Goal: Task Accomplishment & Management: Use online tool/utility

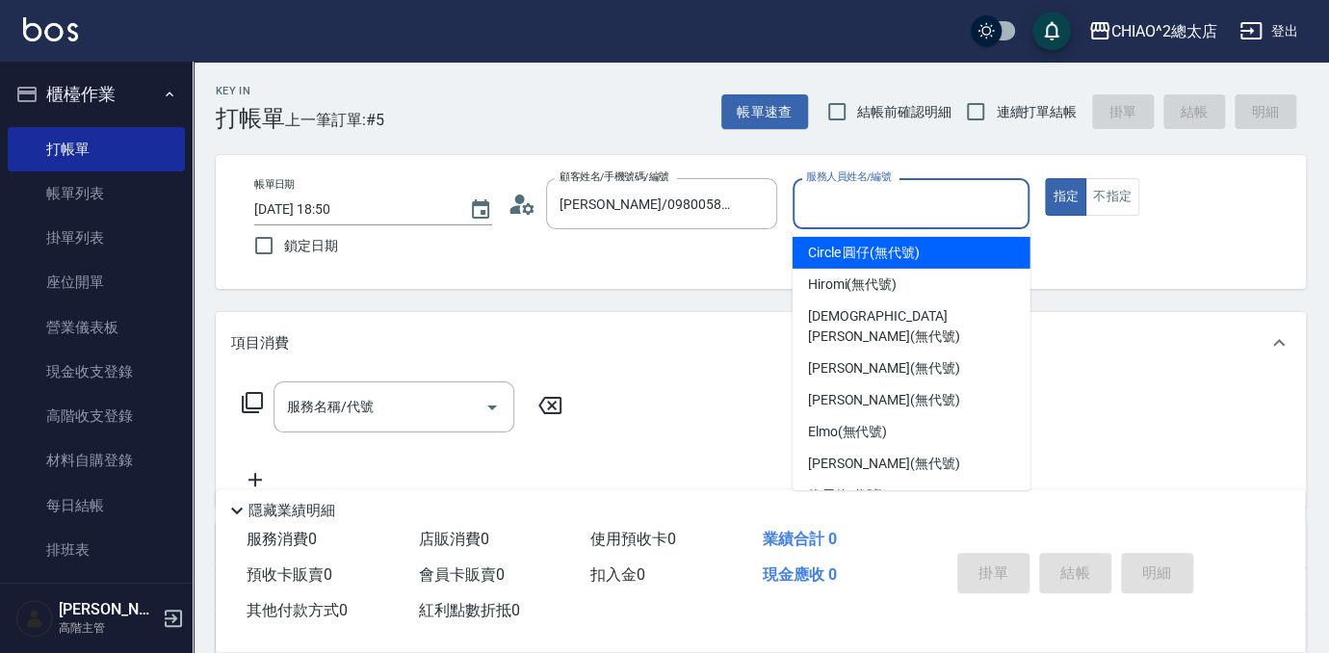
click at [890, 208] on input "服務人員姓名/編號" at bounding box center [911, 204] width 221 height 34
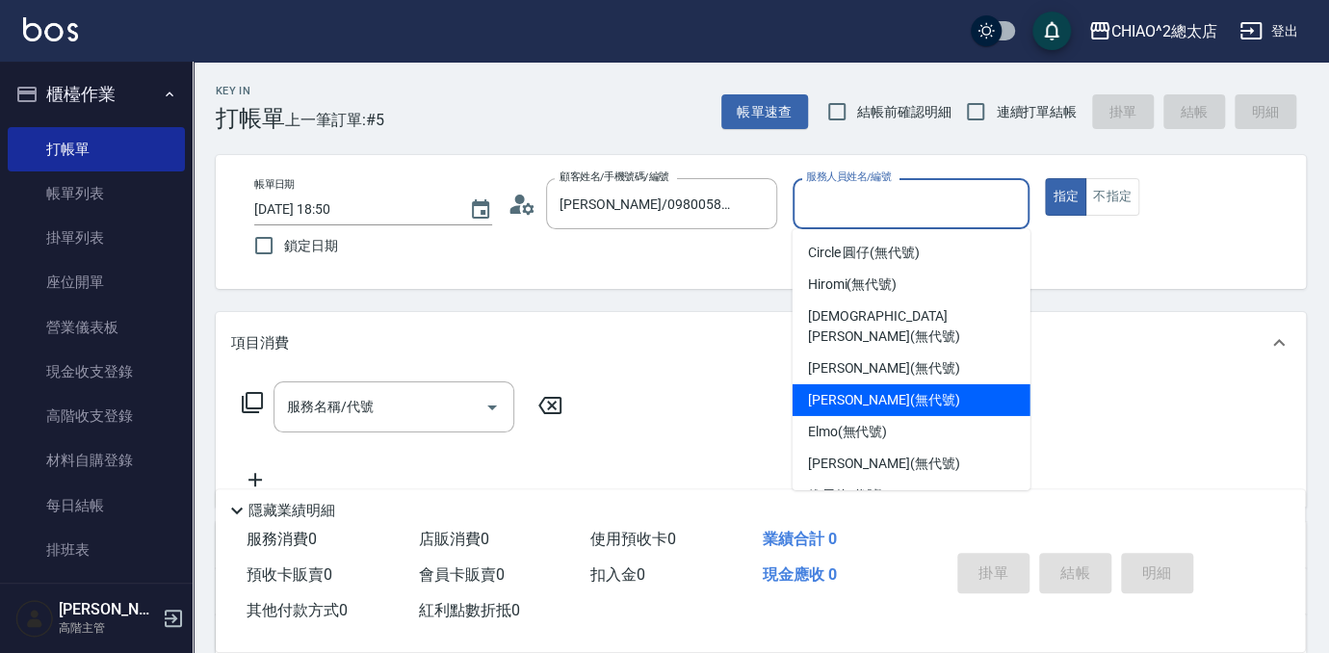
scroll to position [71, 0]
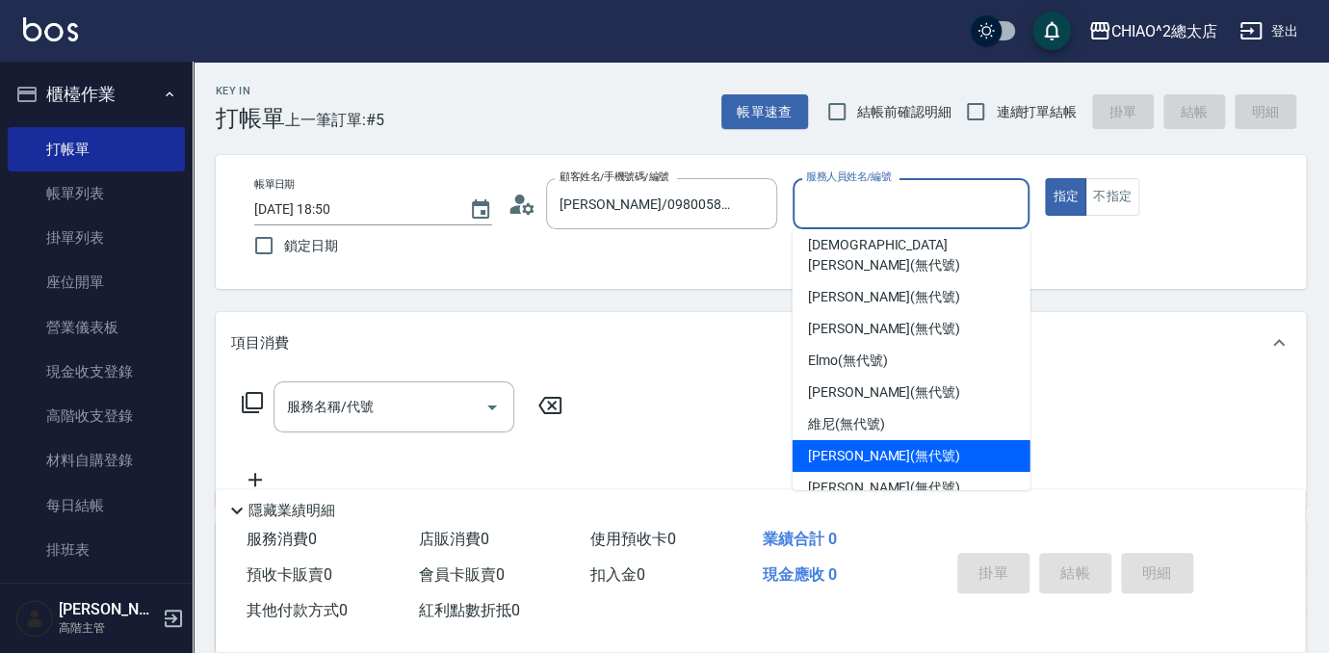
click at [863, 446] on span "[PERSON_NAME] (無代號)" at bounding box center [884, 456] width 152 height 20
type input "[PERSON_NAME](無代號)"
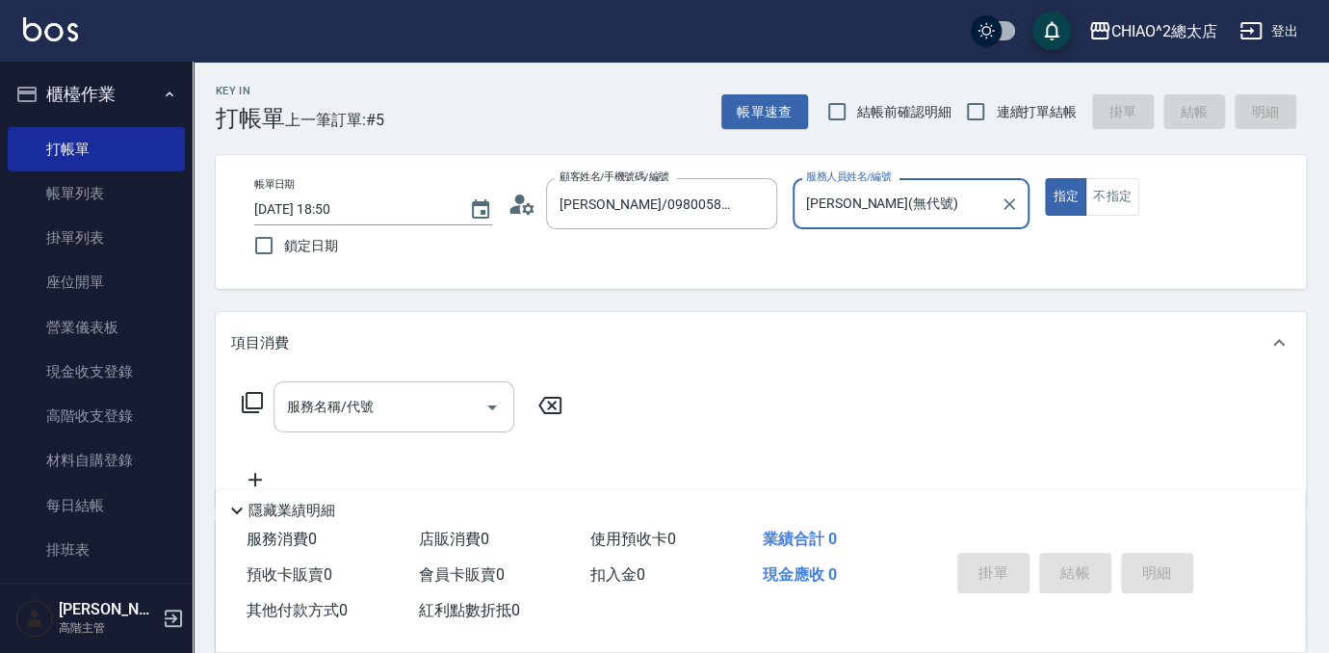
click at [387, 411] on input "服務名稱/代號" at bounding box center [379, 407] width 195 height 34
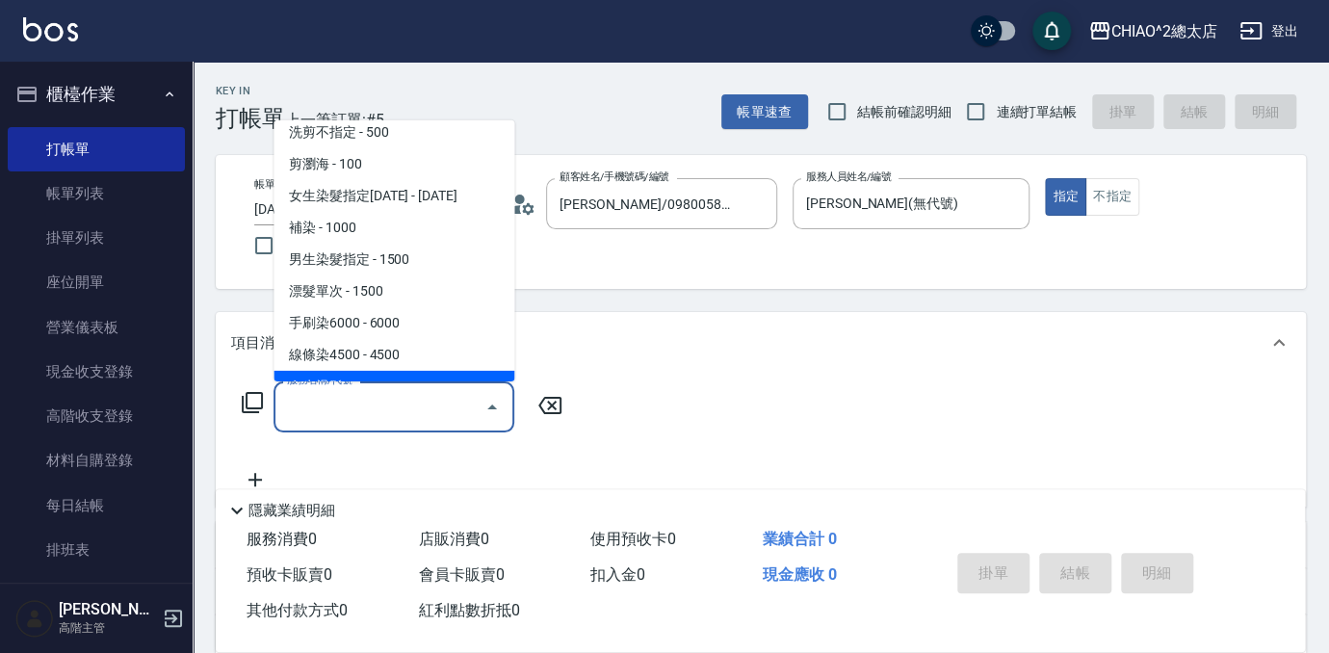
scroll to position [87, 0]
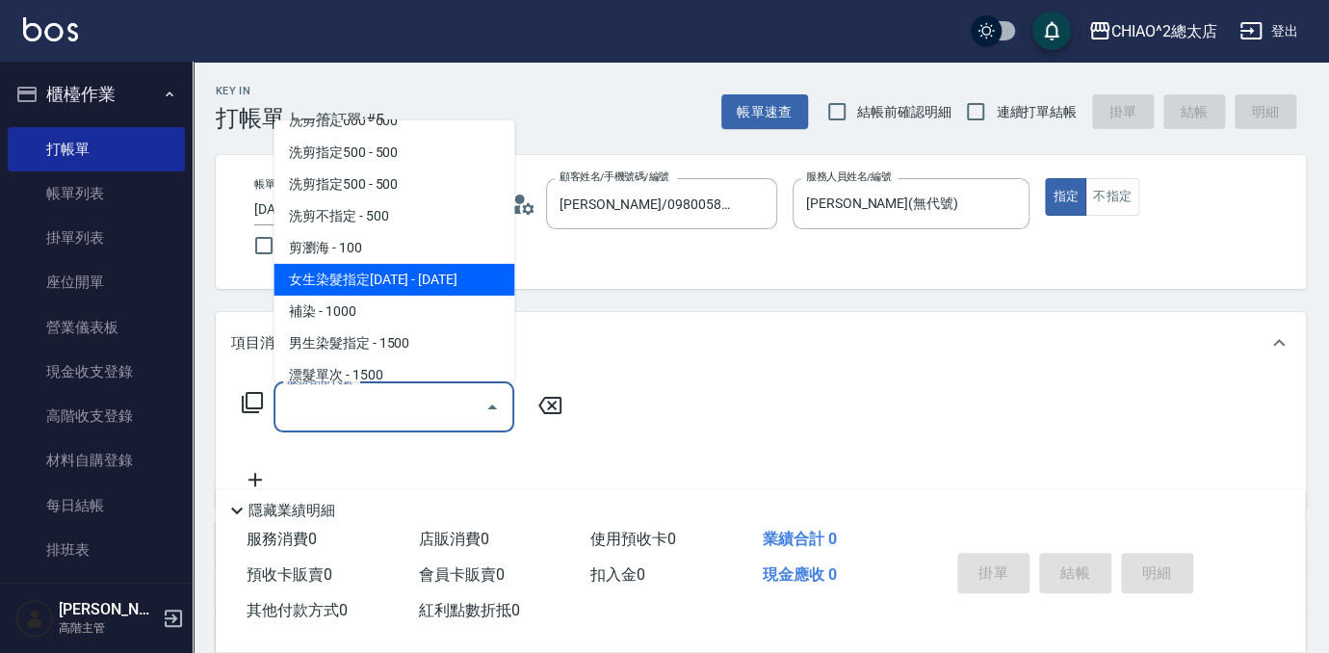
click at [388, 271] on span "女生染髮指定[DATE] - [DATE]" at bounding box center [394, 280] width 241 height 32
type input "女生染髮指定2000(103113)"
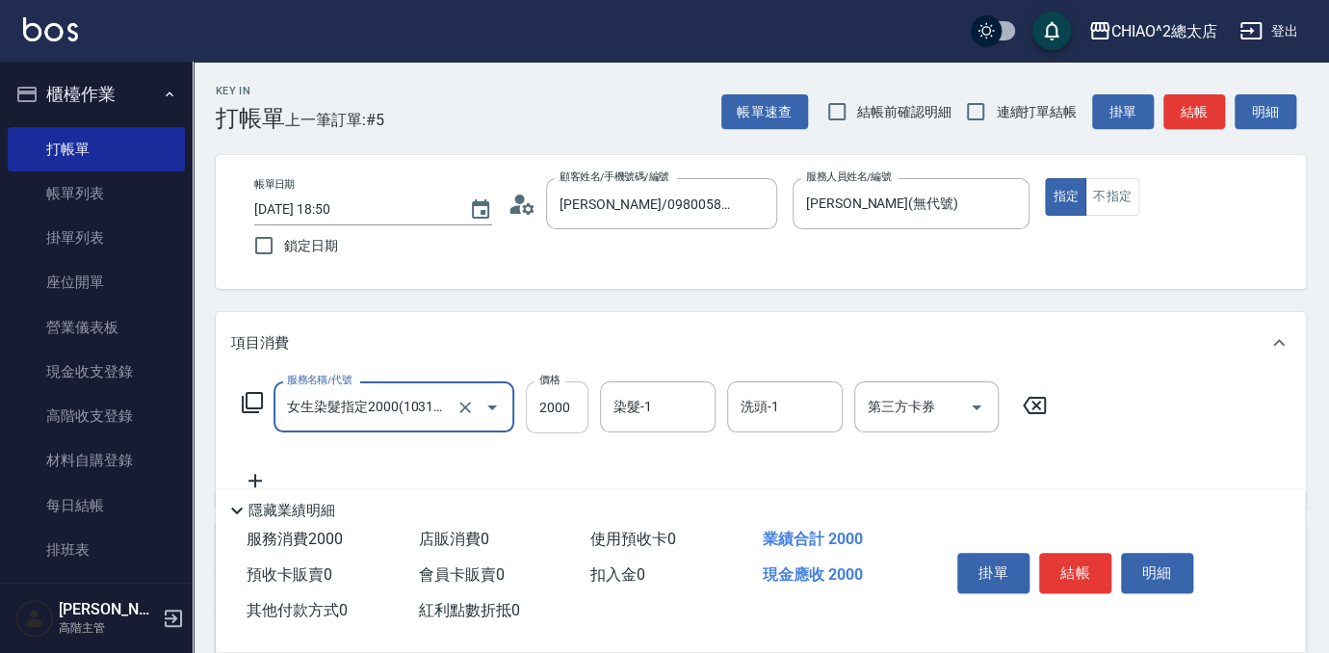
click at [565, 402] on input "2000" at bounding box center [557, 407] width 63 height 52
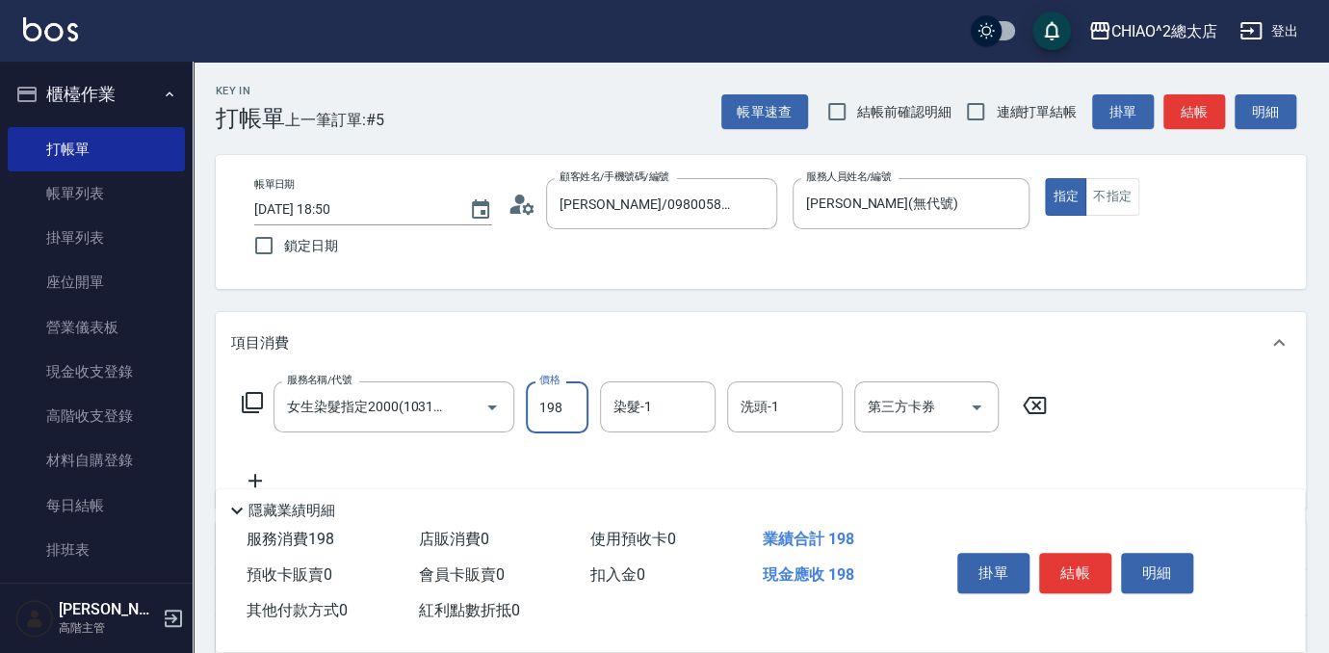
click at [647, 328] on div "項目消費" at bounding box center [761, 343] width 1090 height 62
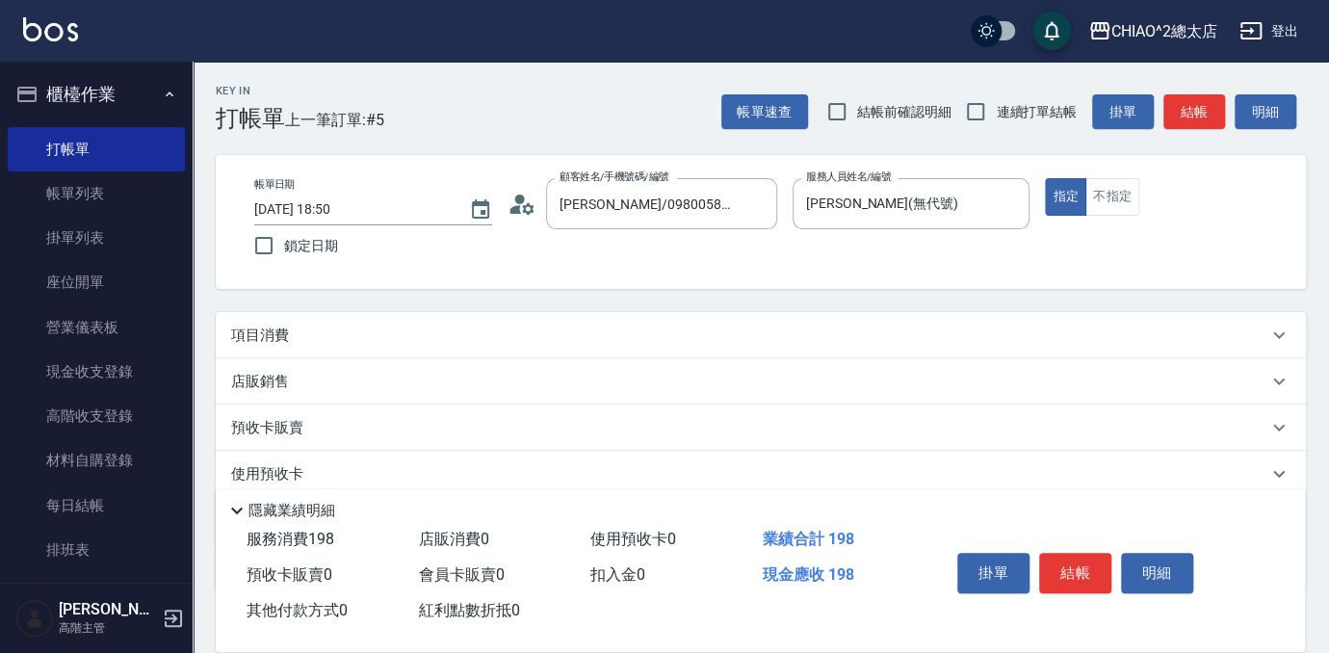
click at [575, 332] on div "項目消費" at bounding box center [749, 336] width 1037 height 20
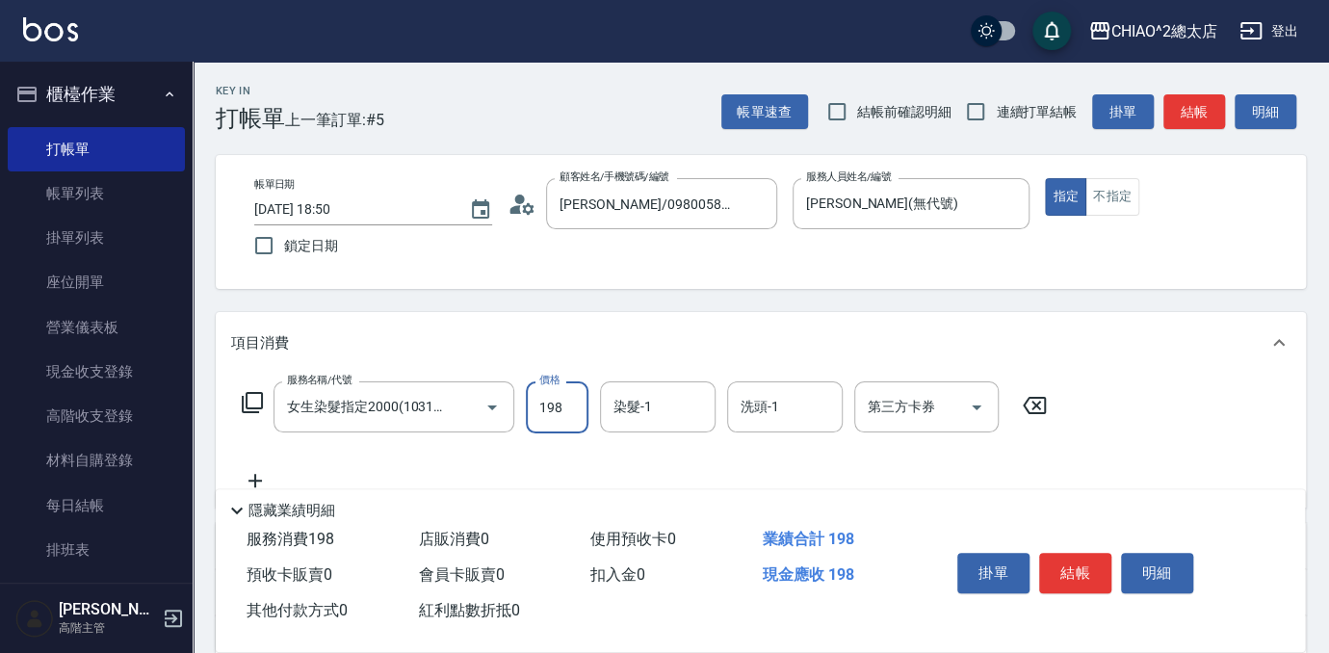
click at [567, 400] on input "198" at bounding box center [557, 407] width 63 height 52
type input "1980"
click at [1077, 562] on button "結帳" at bounding box center [1075, 573] width 72 height 40
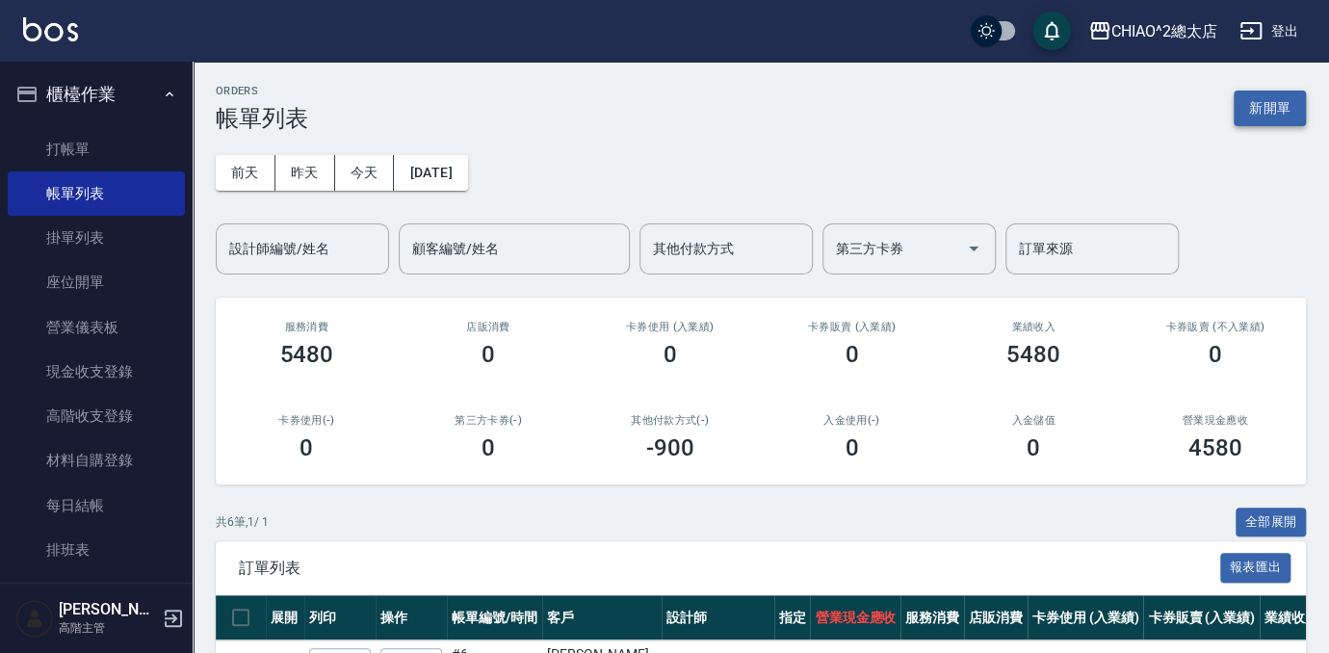
click at [1246, 116] on button "新開單" at bounding box center [1270, 109] width 72 height 36
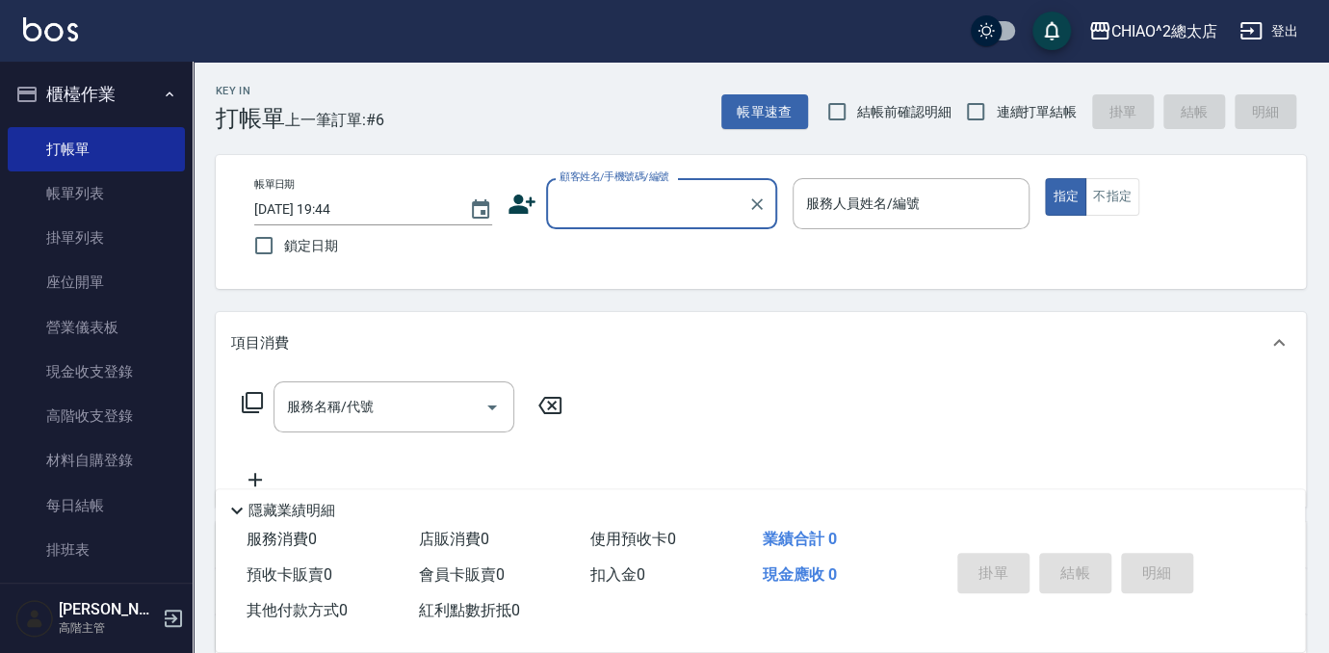
click at [623, 200] on input "顧客姓名/手機號碼/編號" at bounding box center [647, 204] width 185 height 34
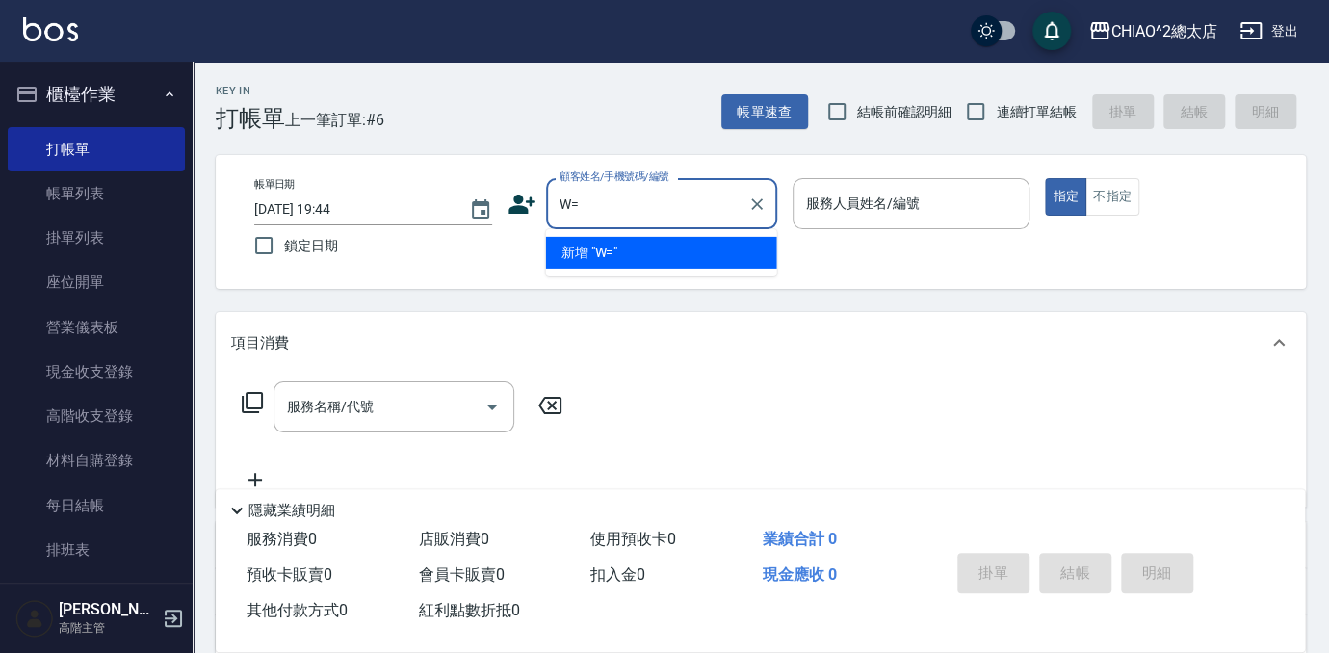
type input "W"
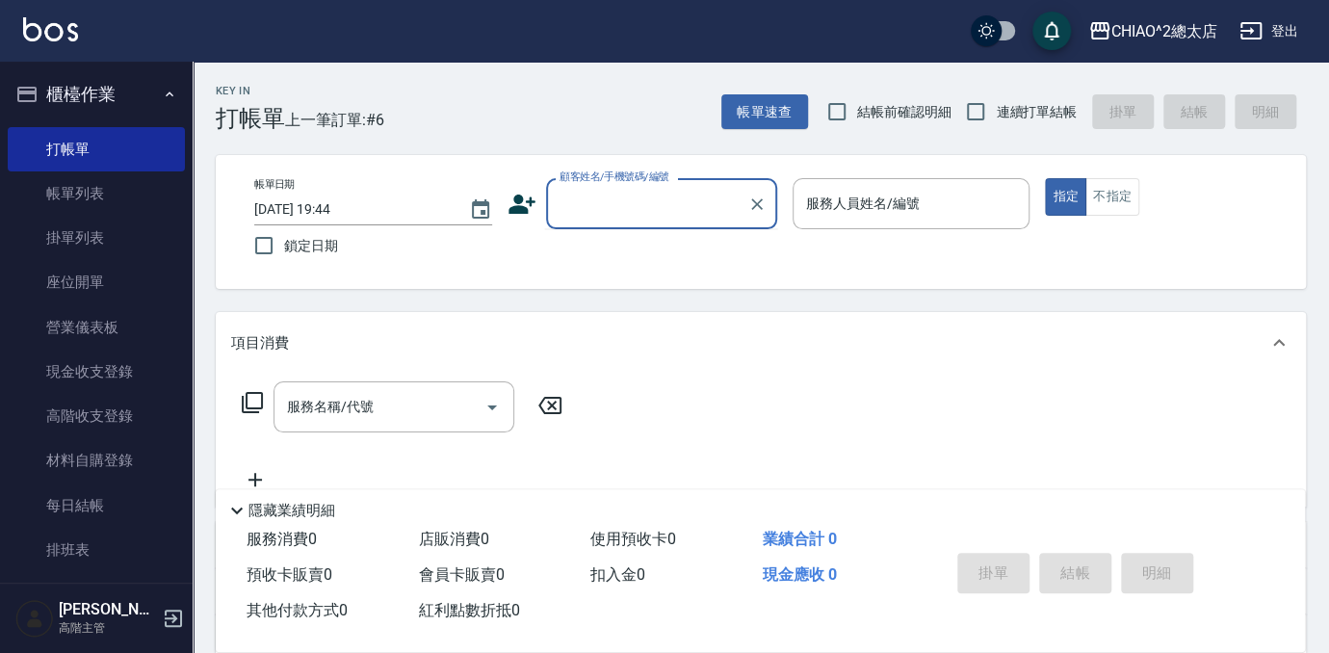
type input "ㄇ"
type input "a"
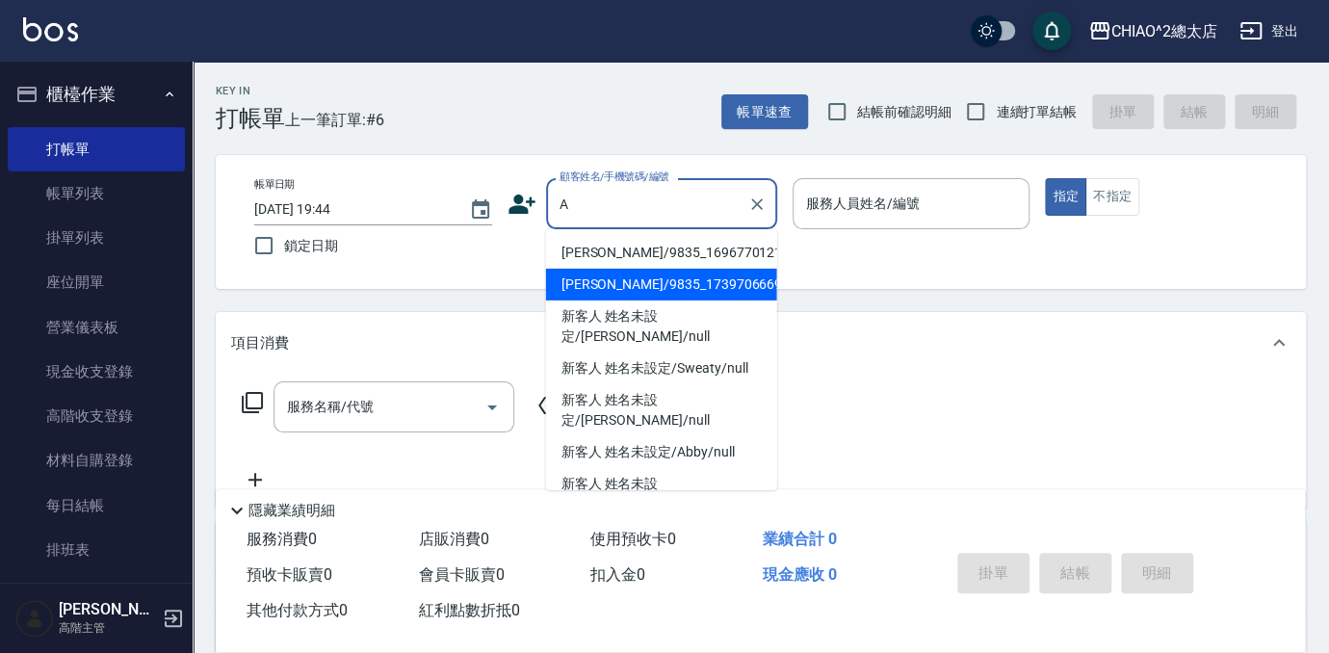
drag, startPoint x: 664, startPoint y: 321, endPoint x: 748, endPoint y: 279, distance: 93.5
click at [665, 324] on li "新客人 姓名未設定/[PERSON_NAME]/null" at bounding box center [661, 327] width 231 height 52
type input "新客人 姓名未設定/[PERSON_NAME]/null"
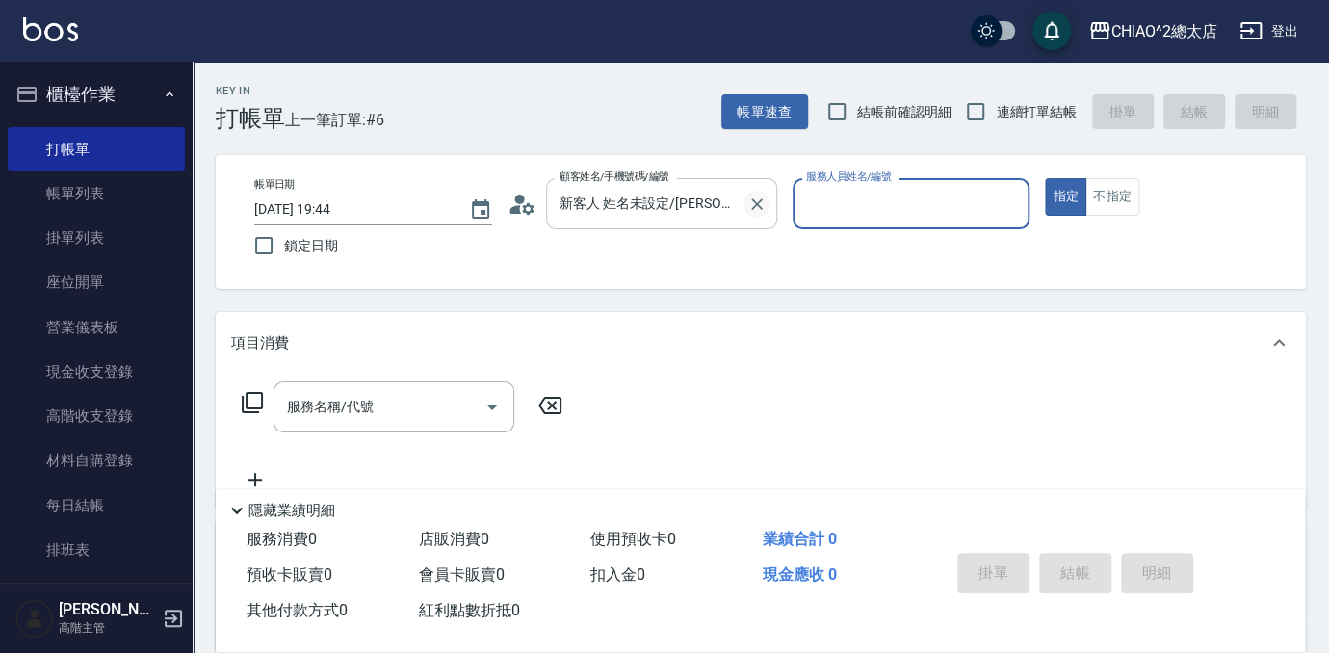
click at [745, 202] on button "Clear" at bounding box center [757, 204] width 27 height 27
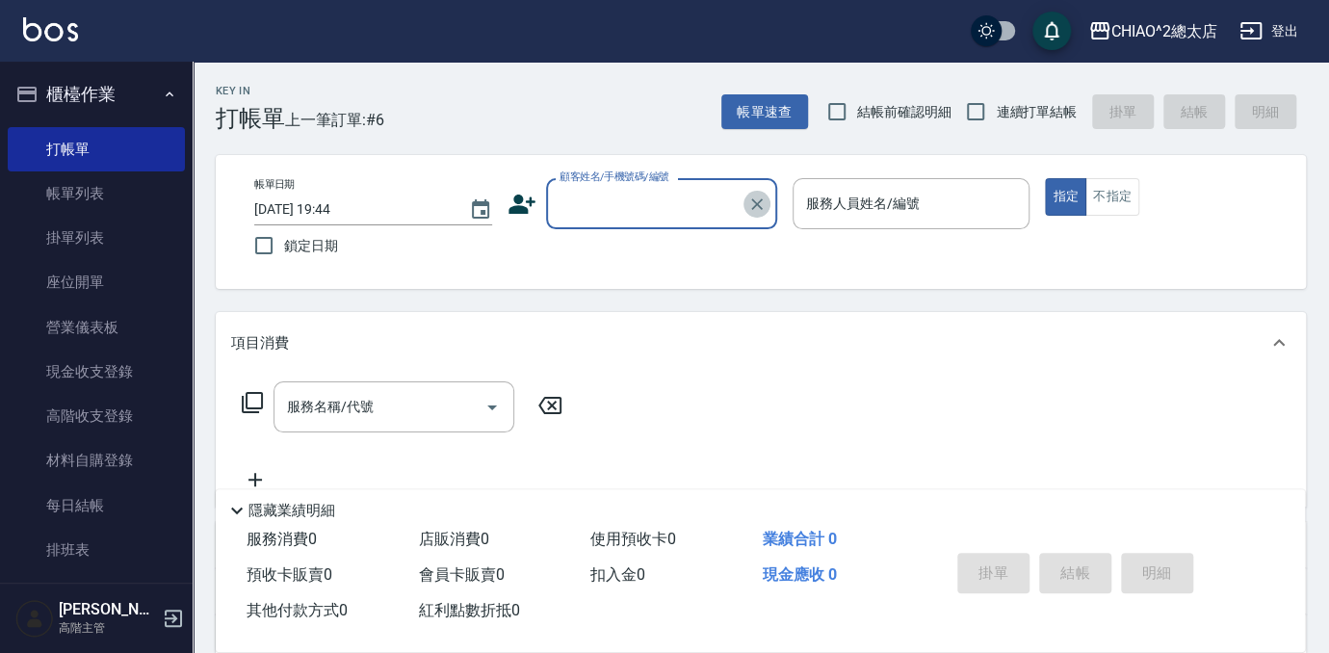
click at [757, 196] on icon "Clear" at bounding box center [757, 204] width 19 height 19
click at [693, 202] on input "顧客姓名/手機號碼/編號" at bounding box center [647, 204] width 185 height 34
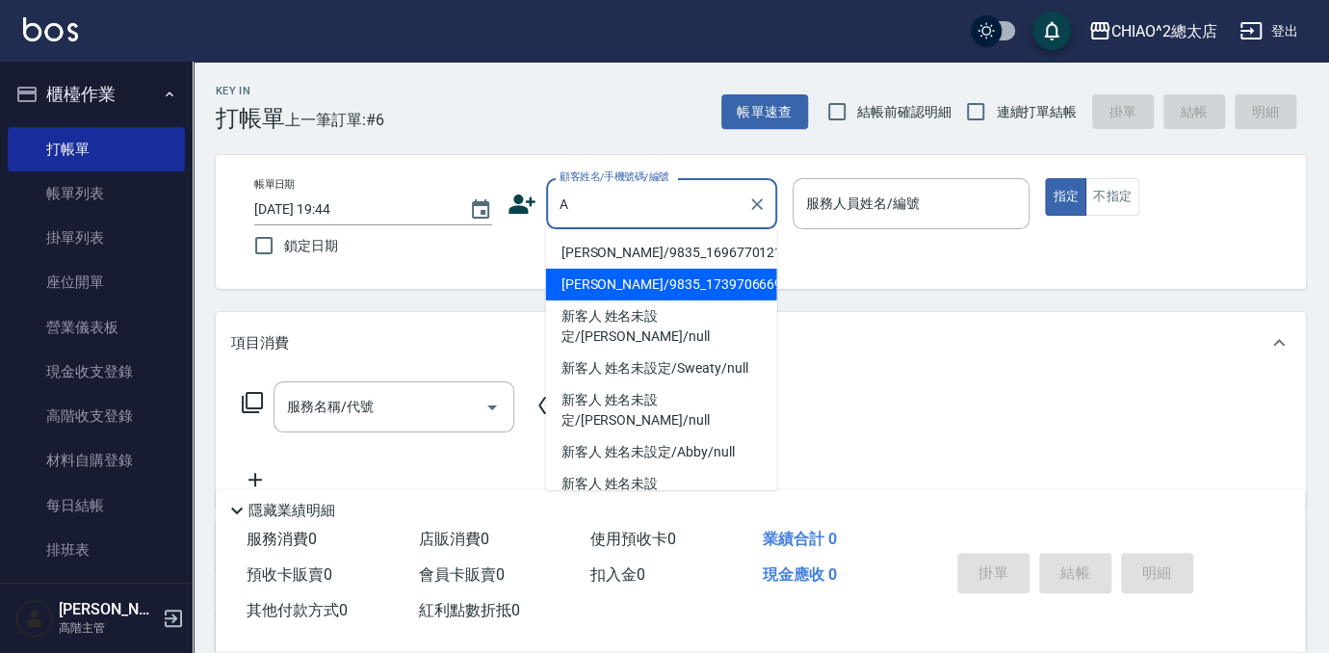
click at [647, 276] on li "[PERSON_NAME]/9835_1739706669/null" at bounding box center [661, 285] width 231 height 32
type input "[PERSON_NAME]/9835_1739706669/null"
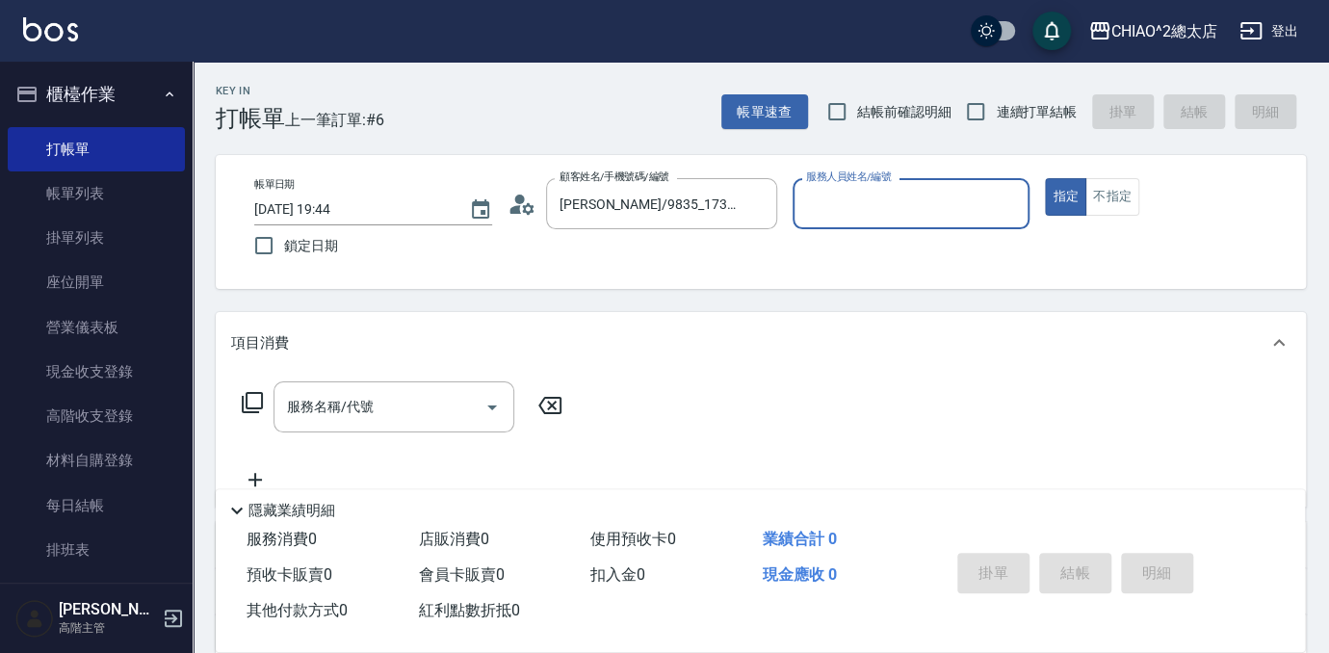
click at [796, 201] on div "服務人員姓名/編號" at bounding box center [912, 203] width 238 height 51
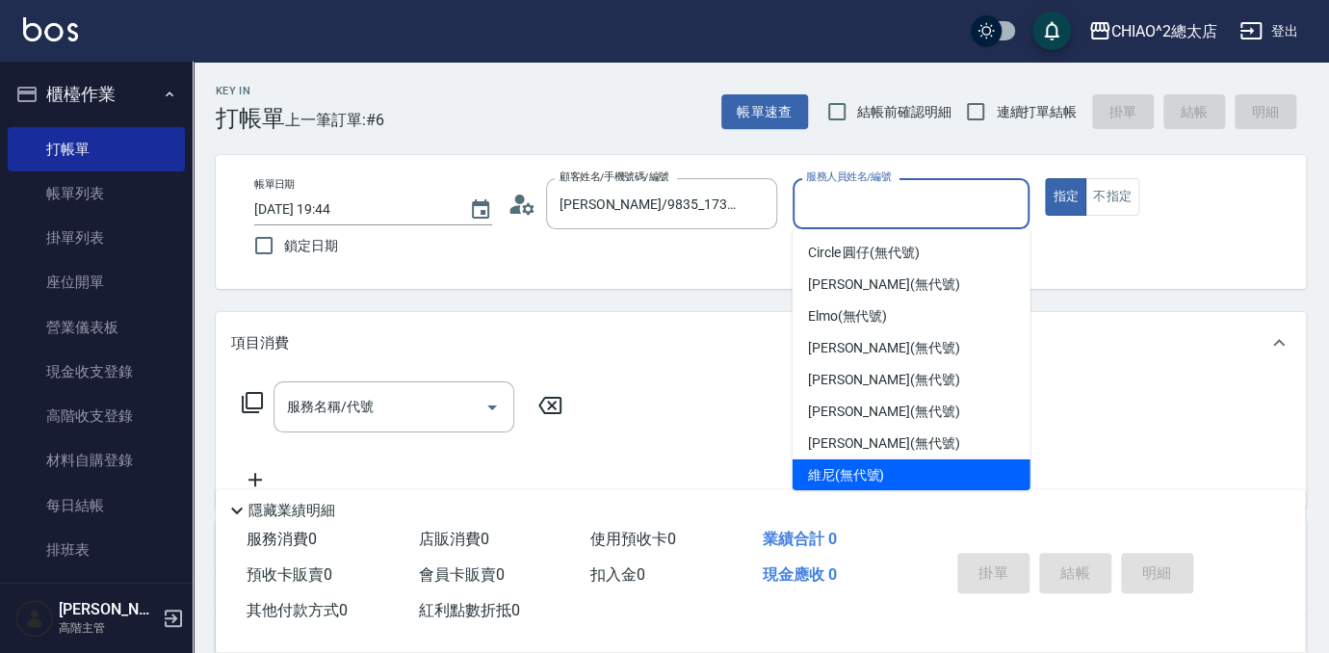
click at [836, 474] on span "維尼 (無代號)" at bounding box center [846, 475] width 77 height 20
type input "維尼(無代號)"
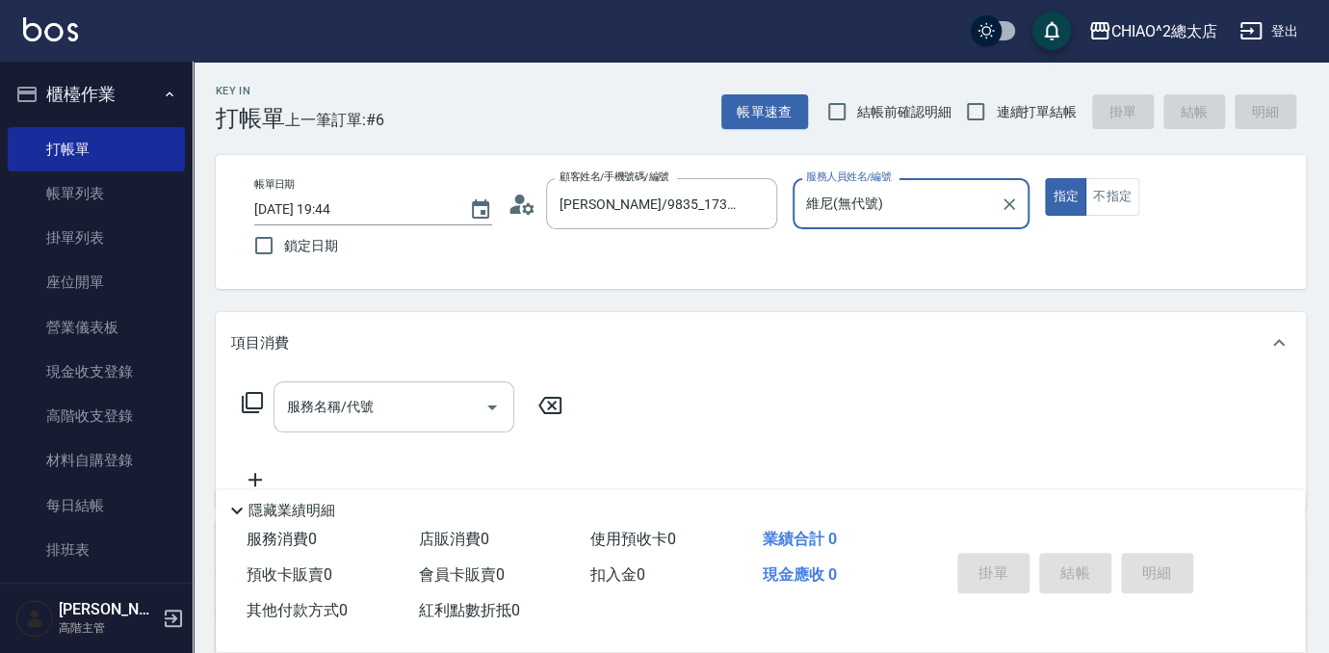
click at [453, 400] on input "服務名稱/代號" at bounding box center [379, 407] width 195 height 34
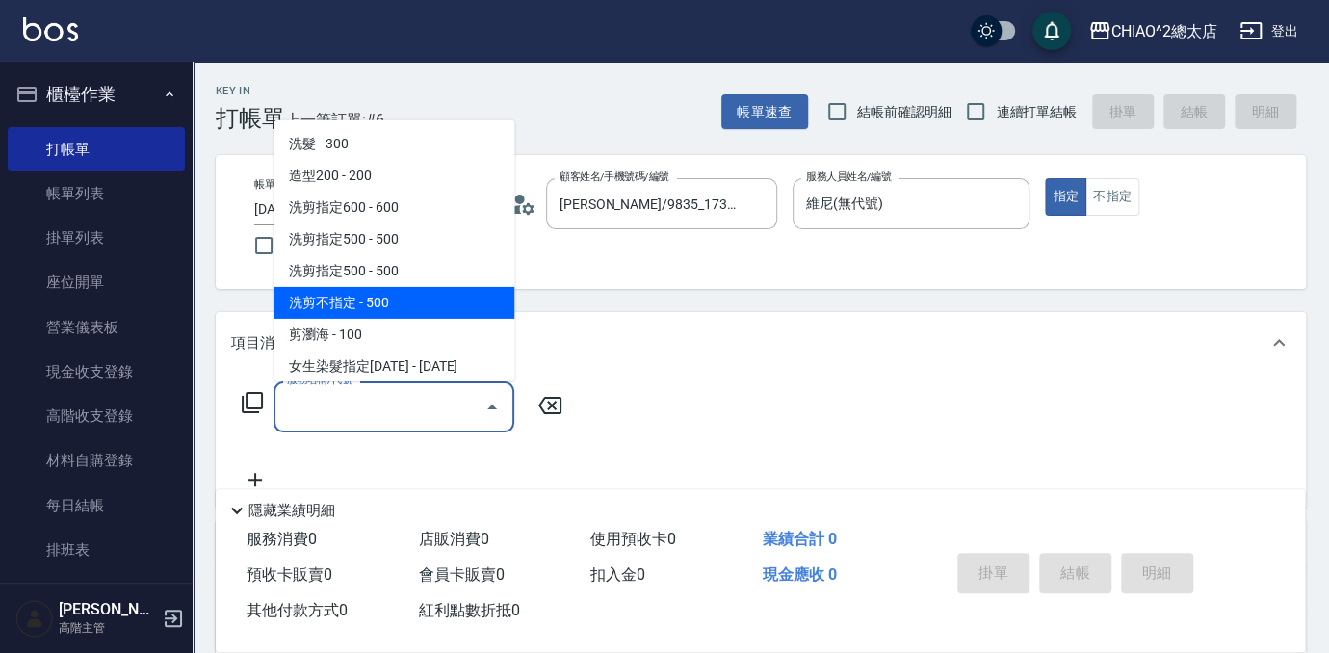
click at [359, 297] on span "洗剪不指定 - 500" at bounding box center [394, 303] width 241 height 32
type input "洗剪不指定(103110)"
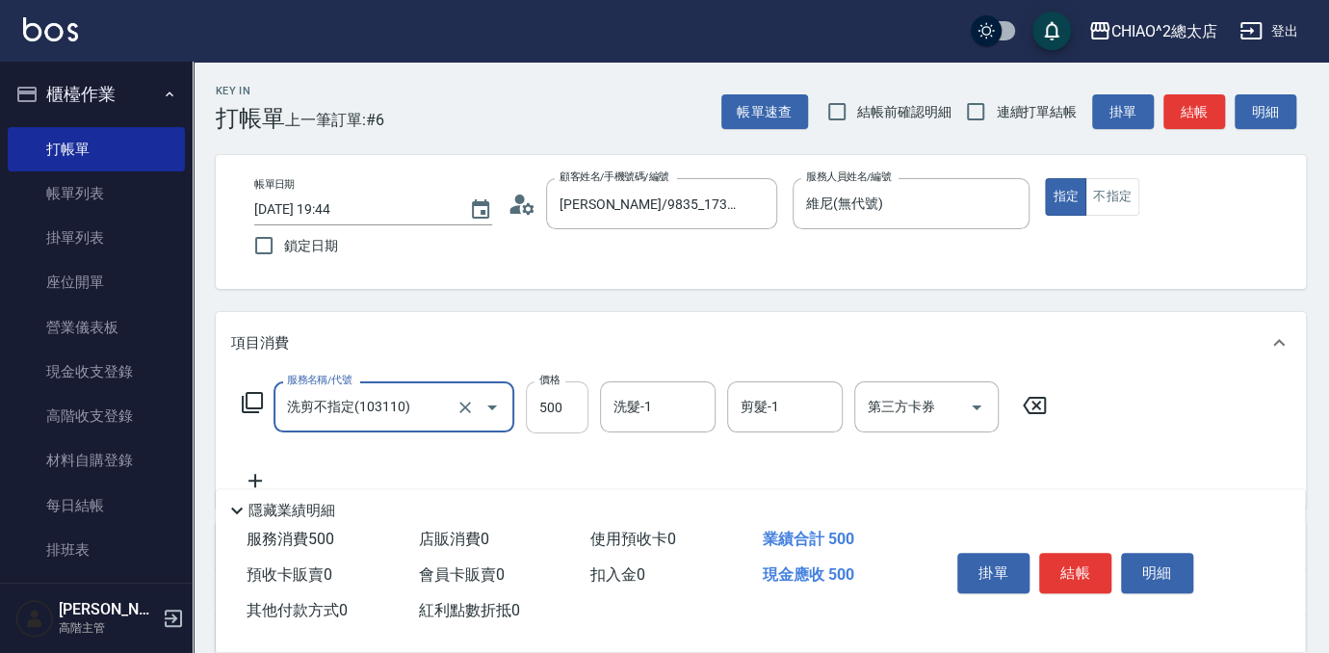
click at [560, 407] on input "500" at bounding box center [557, 407] width 63 height 52
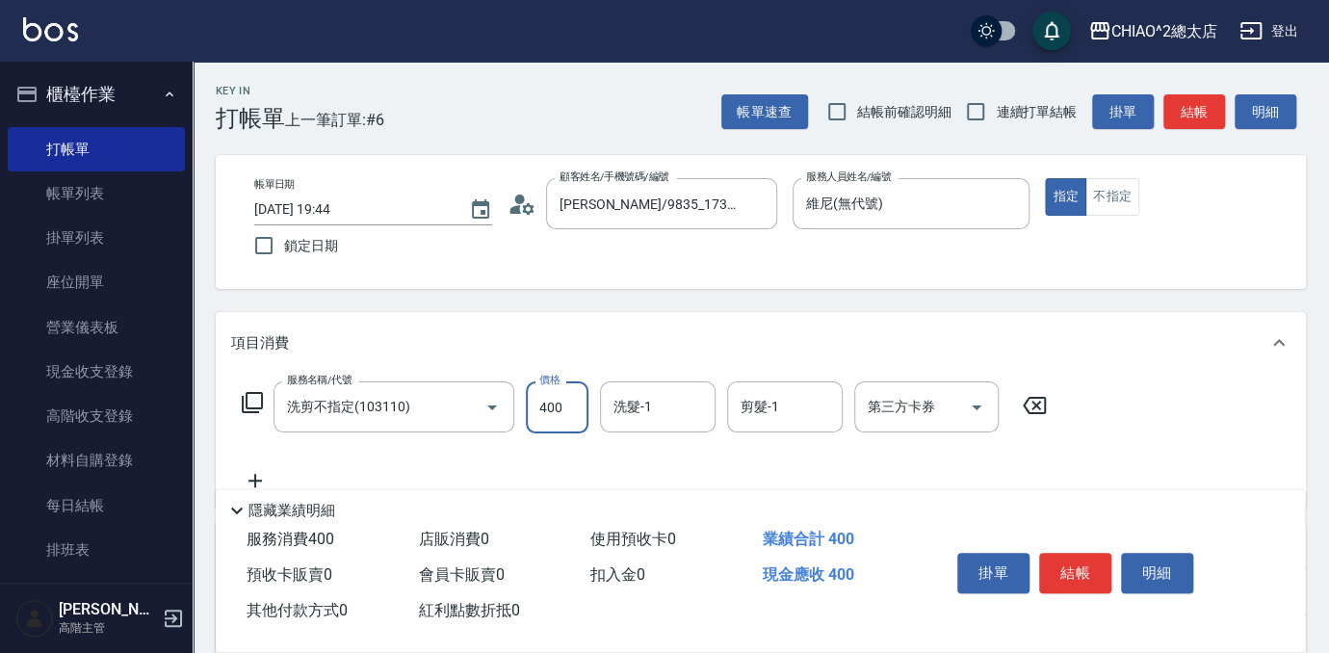
type input "400"
click at [1152, 368] on div "項目消費" at bounding box center [761, 343] width 1090 height 62
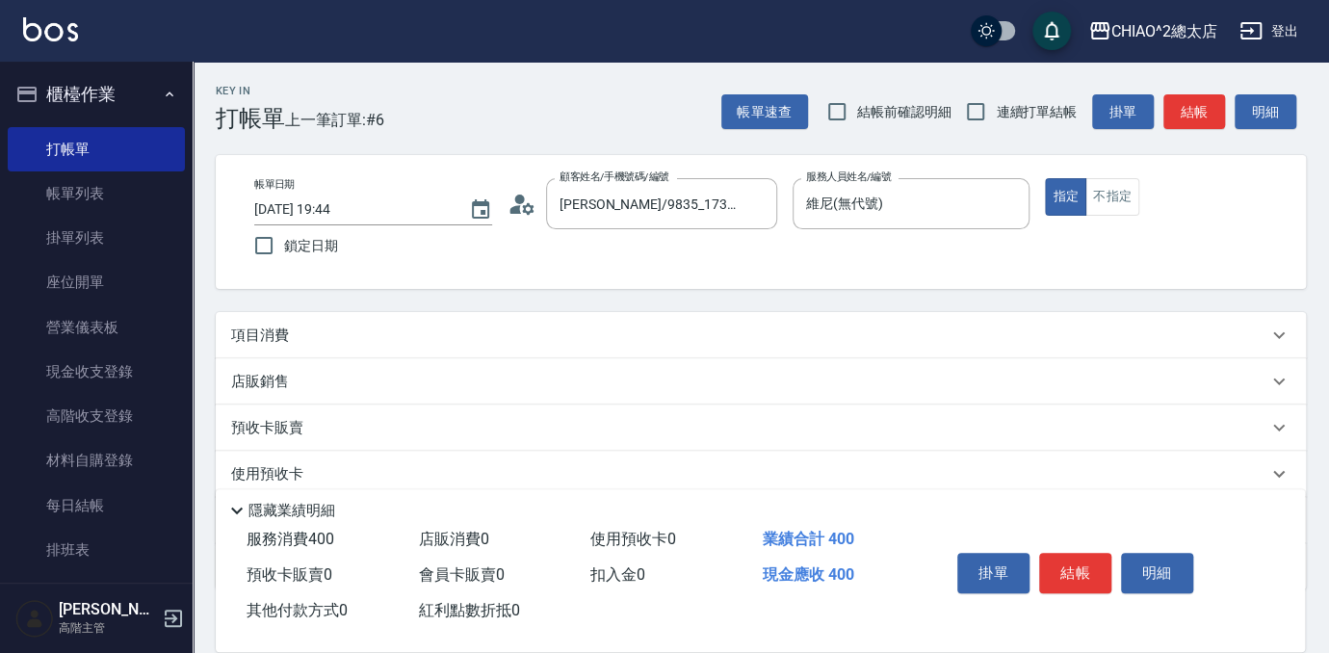
click at [1096, 334] on div "項目消費" at bounding box center [749, 336] width 1037 height 20
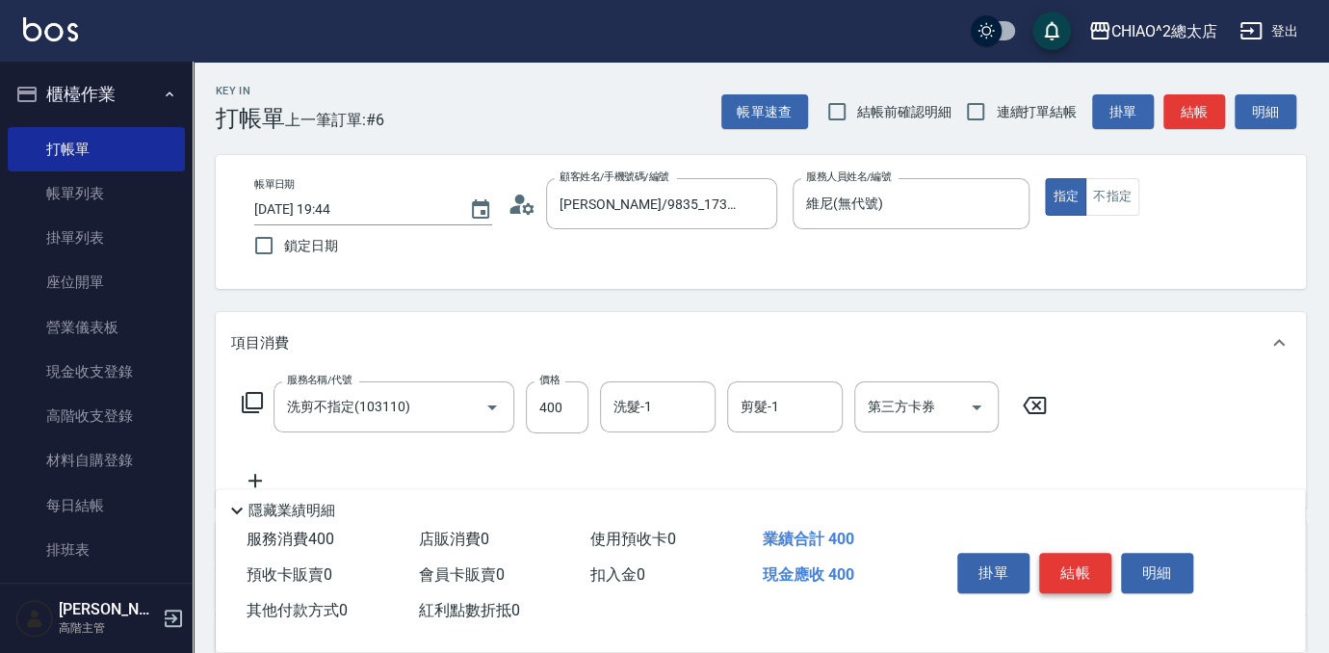
click at [1088, 576] on button "結帳" at bounding box center [1075, 573] width 72 height 40
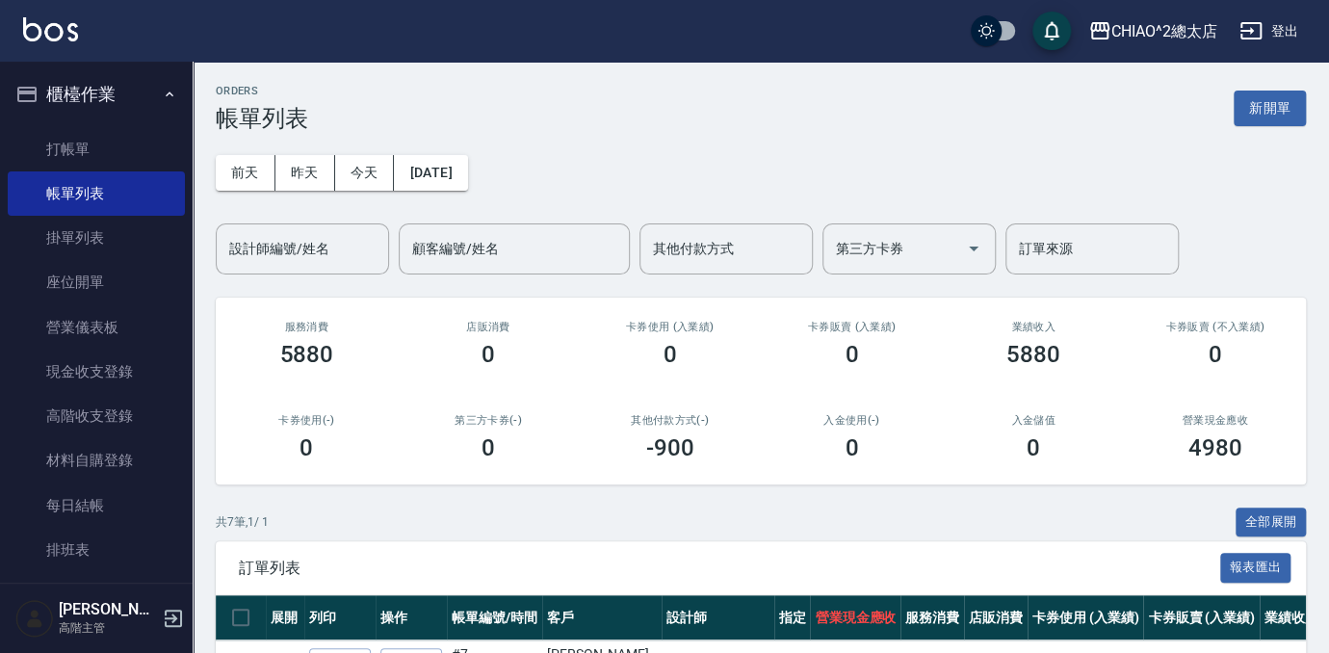
click at [1264, 110] on button "新開單" at bounding box center [1270, 109] width 72 height 36
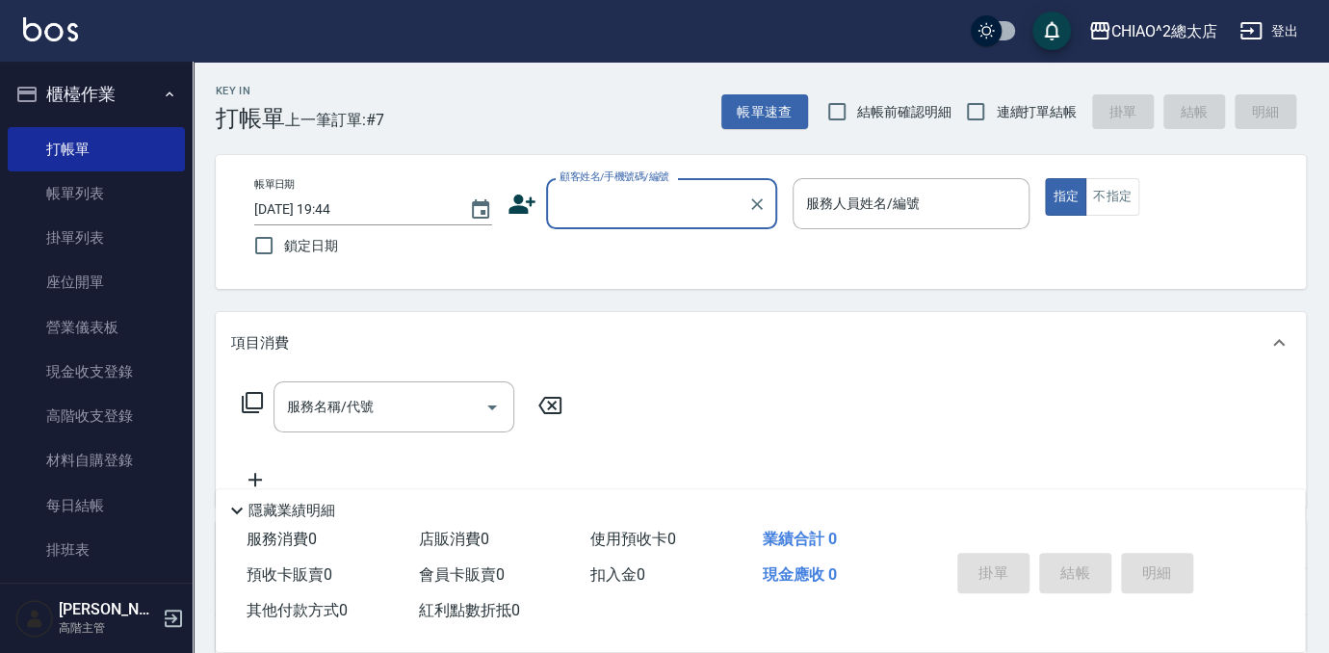
click at [672, 208] on input "顧客姓名/手機號碼/編號" at bounding box center [647, 204] width 185 height 34
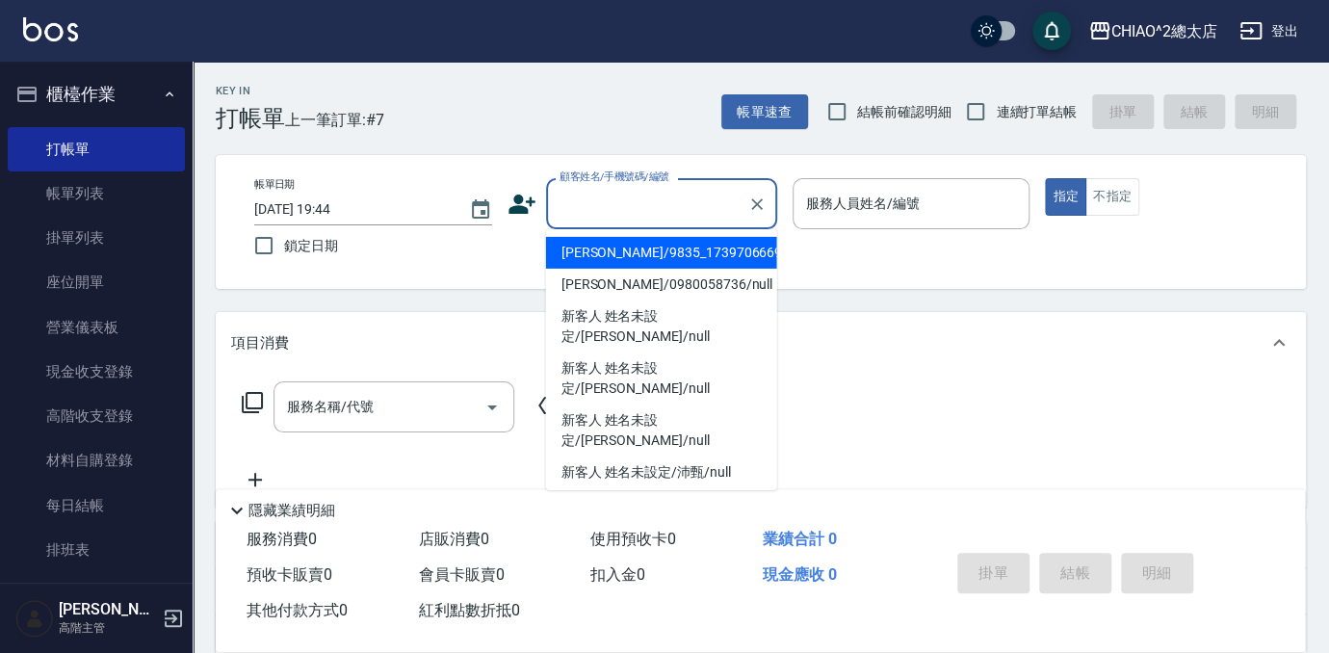
click at [653, 253] on li "[PERSON_NAME]/9835_1739706669/null" at bounding box center [661, 253] width 231 height 32
type input "[PERSON_NAME]/9835_1739706669/null"
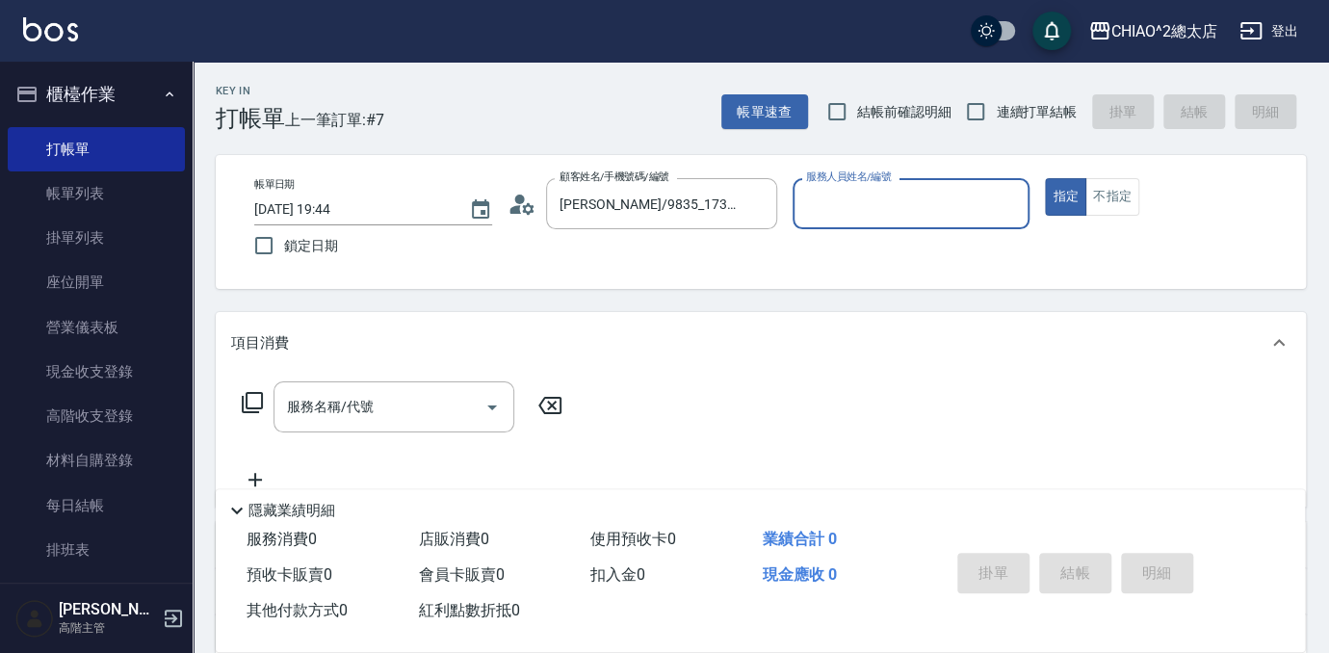
click at [914, 223] on div "服務人員姓名/編號" at bounding box center [912, 203] width 238 height 51
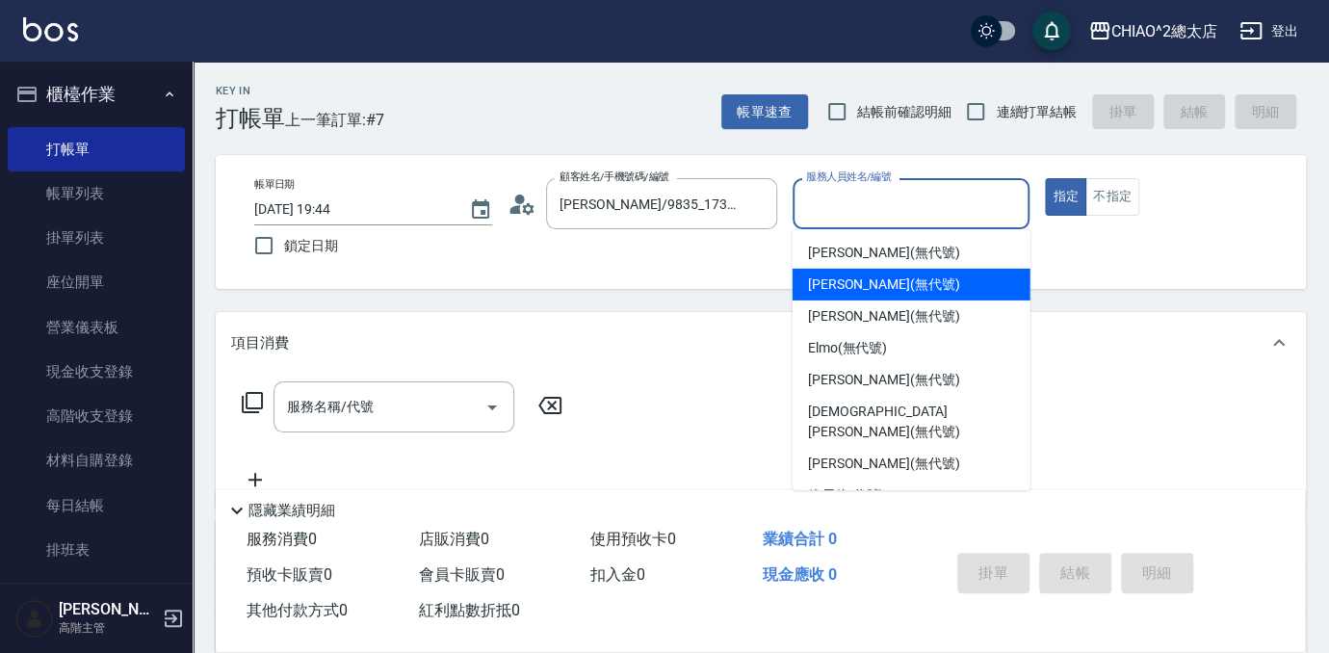
click at [864, 296] on div "[PERSON_NAME] (無代號)" at bounding box center [912, 285] width 238 height 32
click at [919, 206] on input "[PERSON_NAME](無代號)" at bounding box center [897, 204] width 192 height 34
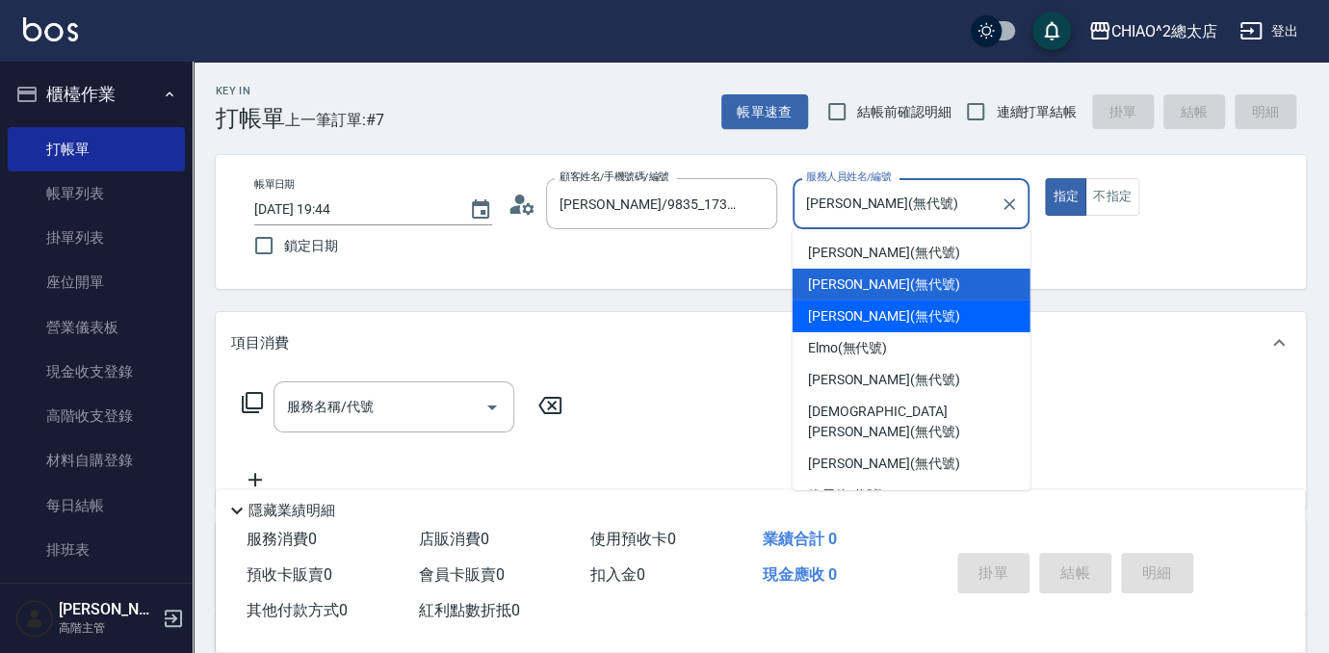
click at [865, 306] on span "[PERSON_NAME] (無代號)" at bounding box center [884, 316] width 152 height 20
type input "[PERSON_NAME](無代號)"
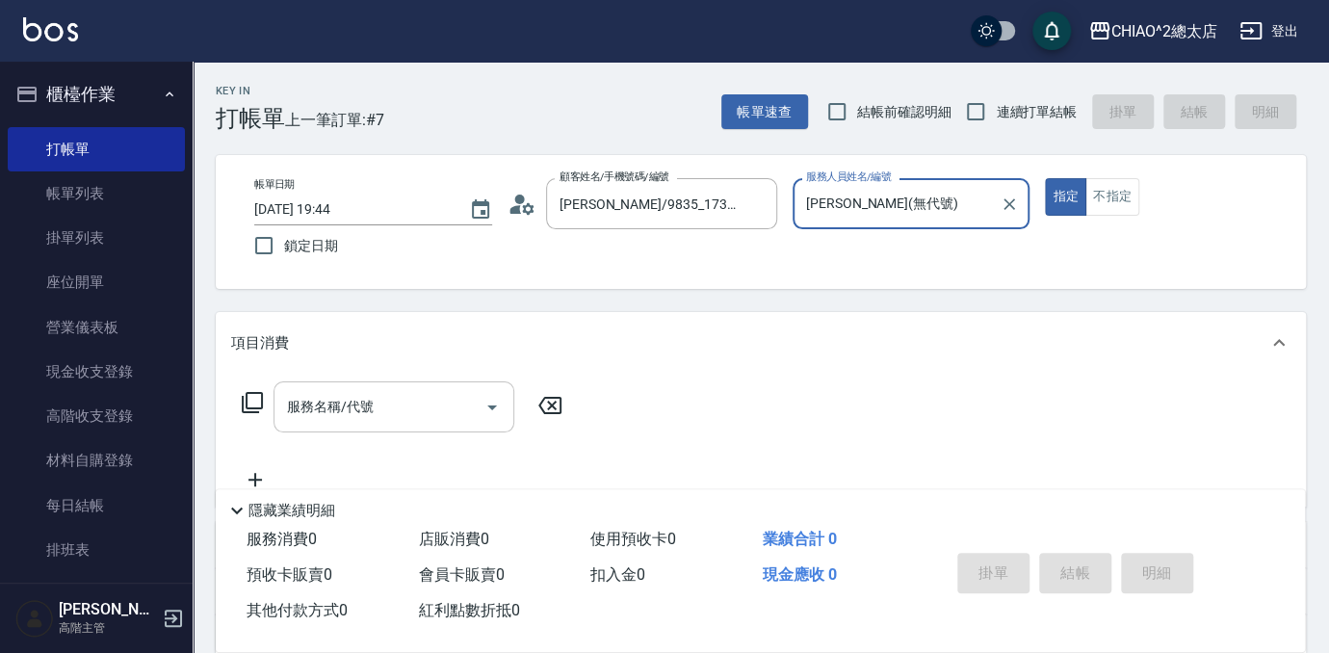
click at [401, 397] on input "服務名稱/代號" at bounding box center [379, 407] width 195 height 34
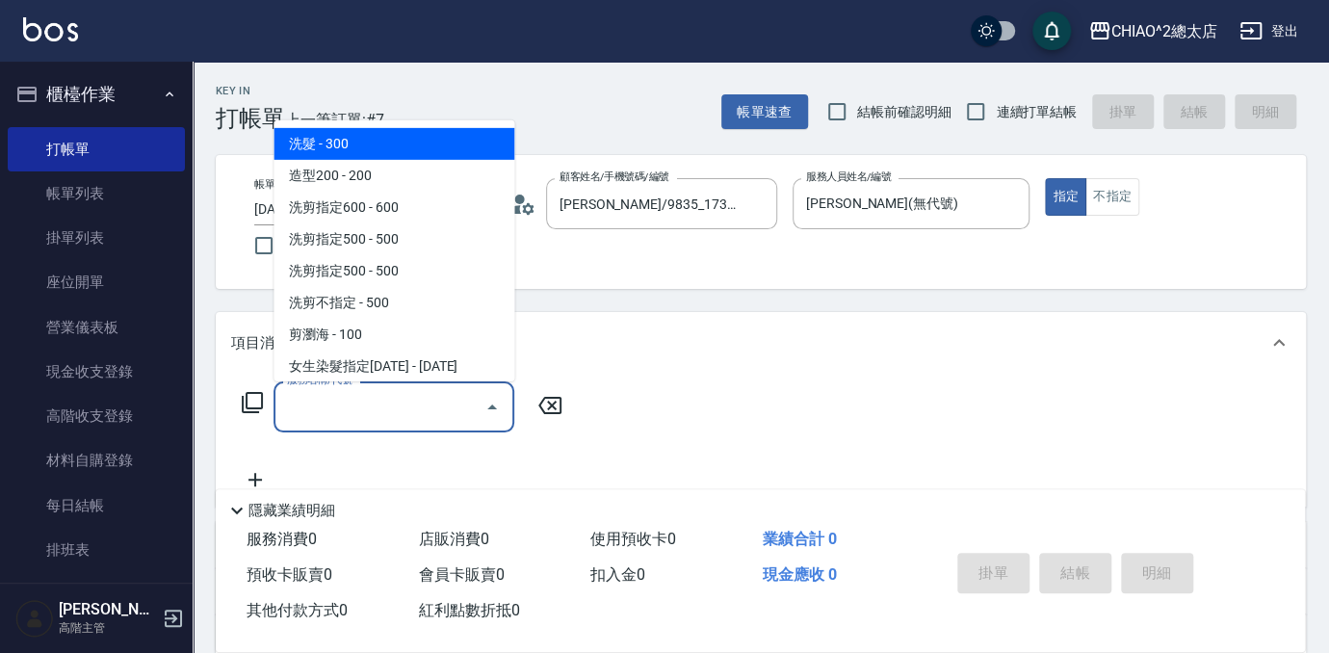
click at [411, 153] on span "洗髮 - 300" at bounding box center [394, 144] width 241 height 32
type input "洗髮(103103)"
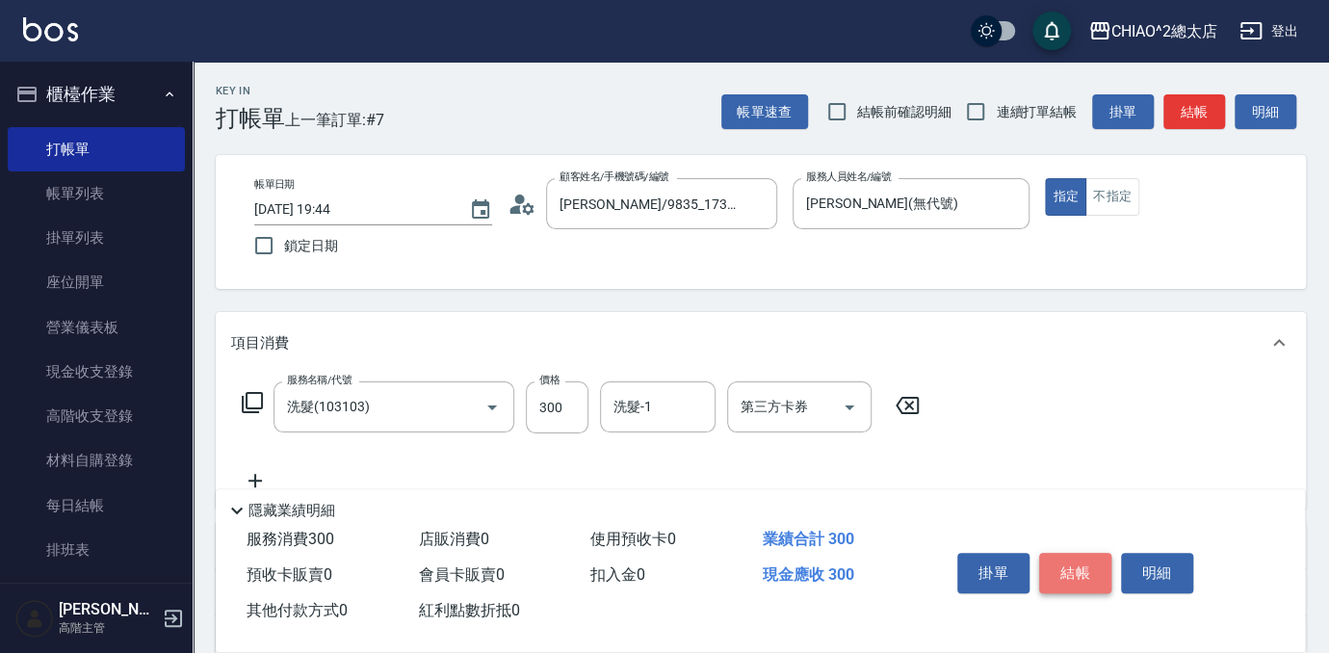
click at [1061, 571] on button "結帳" at bounding box center [1075, 573] width 72 height 40
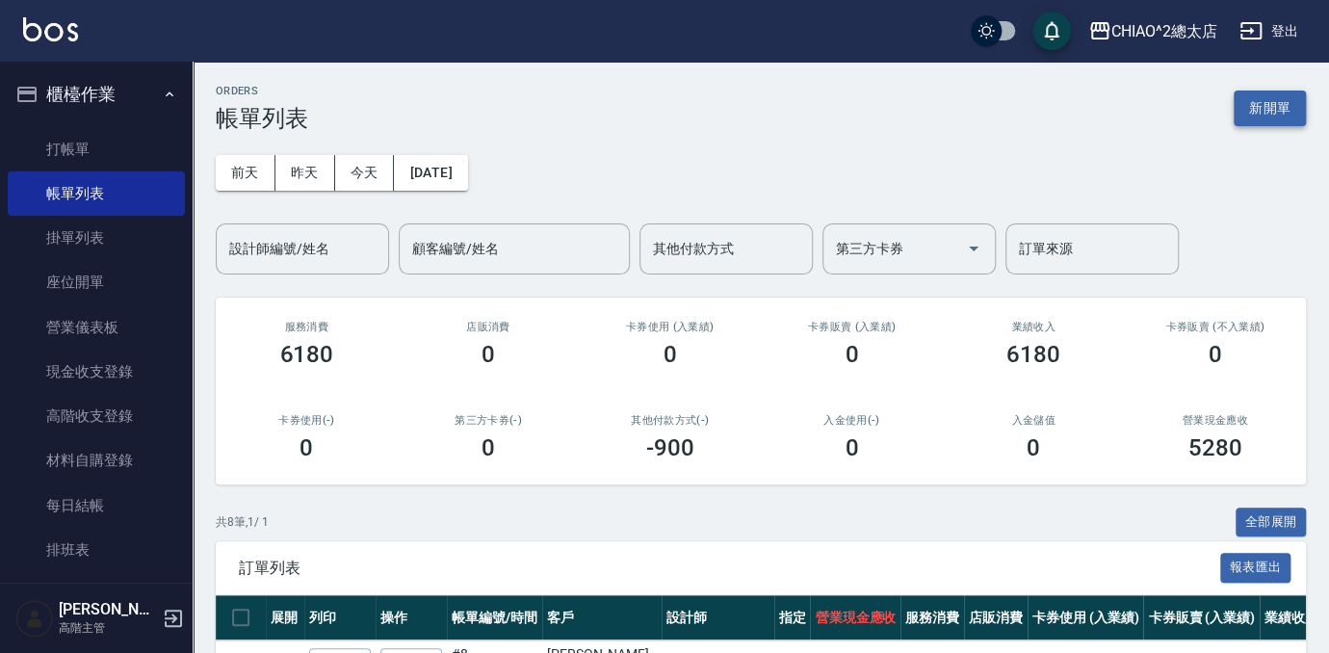
click at [1249, 114] on button "新開單" at bounding box center [1270, 109] width 72 height 36
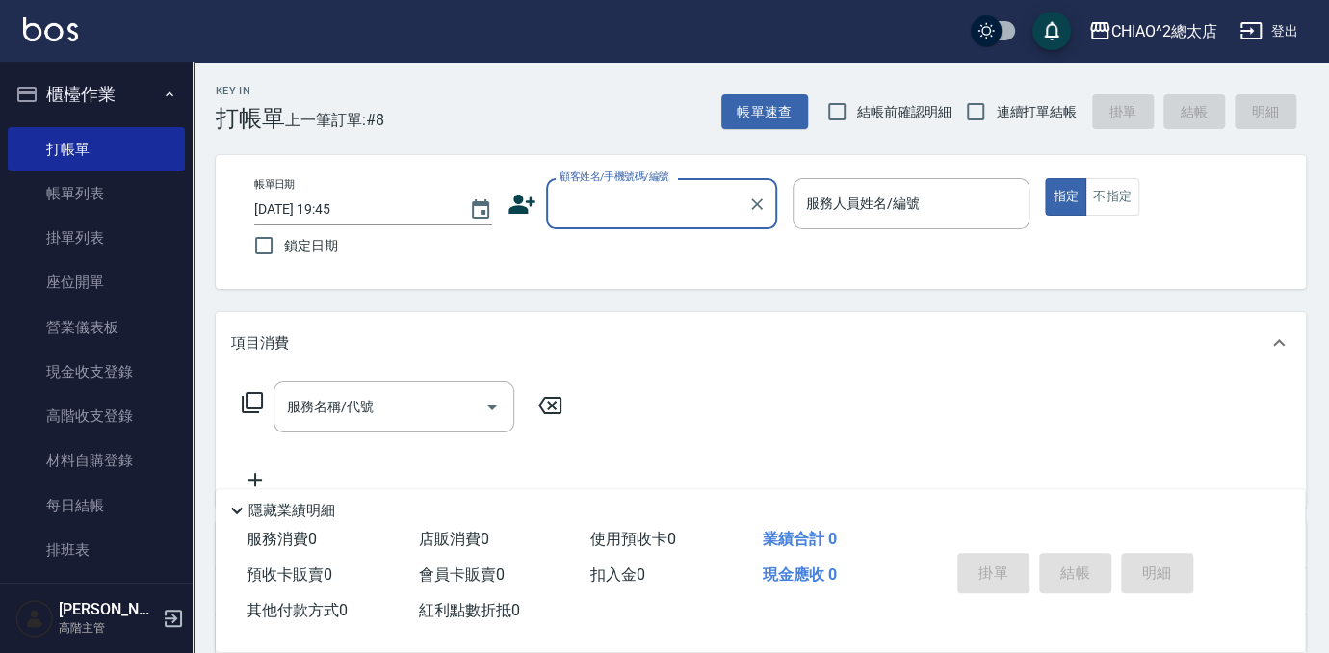
click at [647, 208] on input "顧客姓名/手機號碼/編號" at bounding box center [647, 204] width 185 height 34
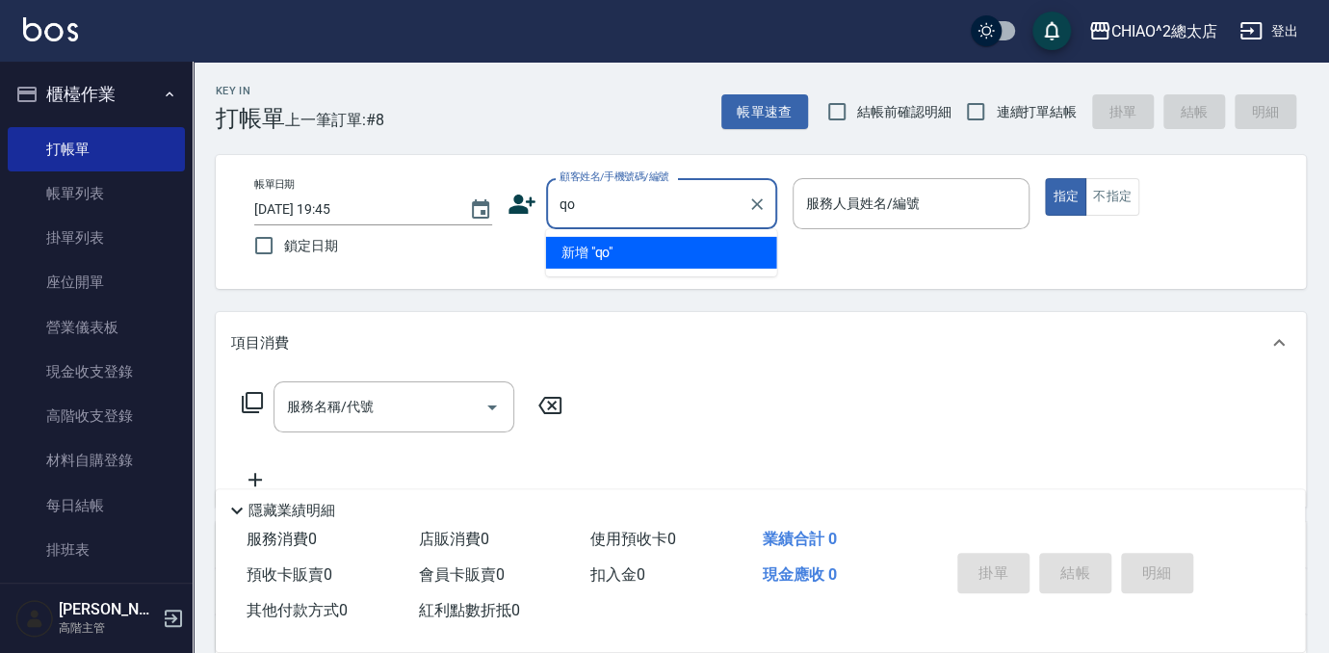
type input "q"
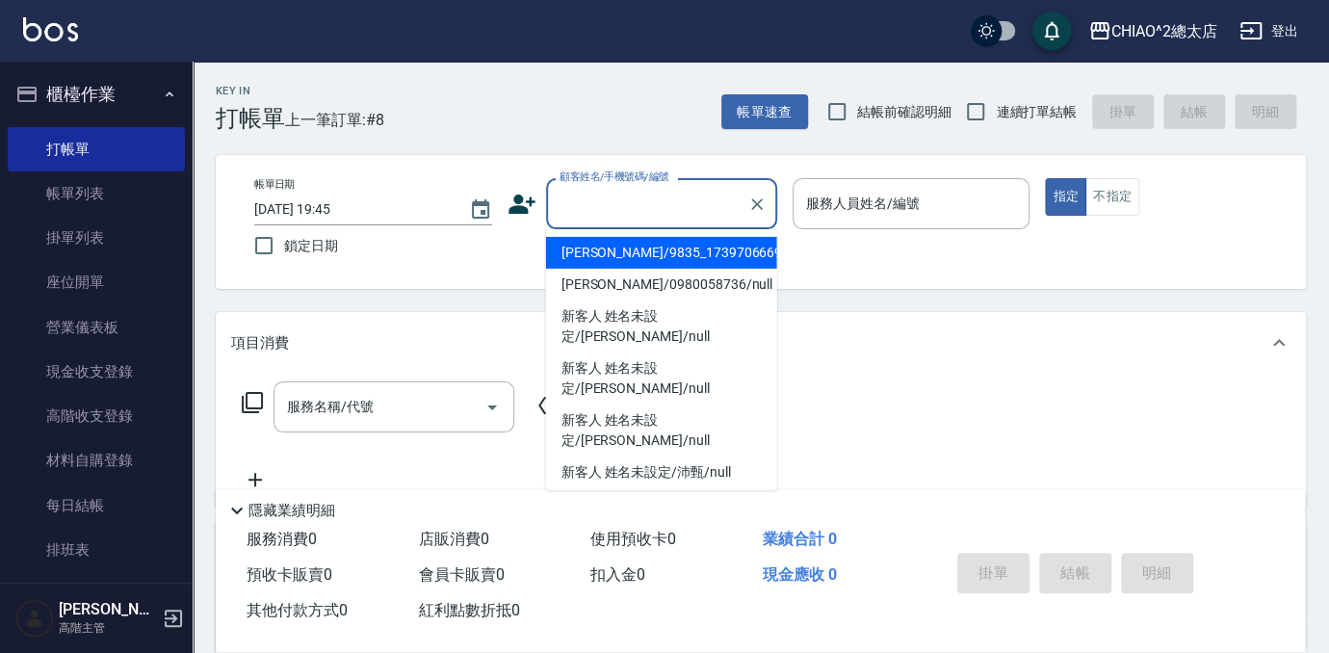
type input "w"
type input "q"
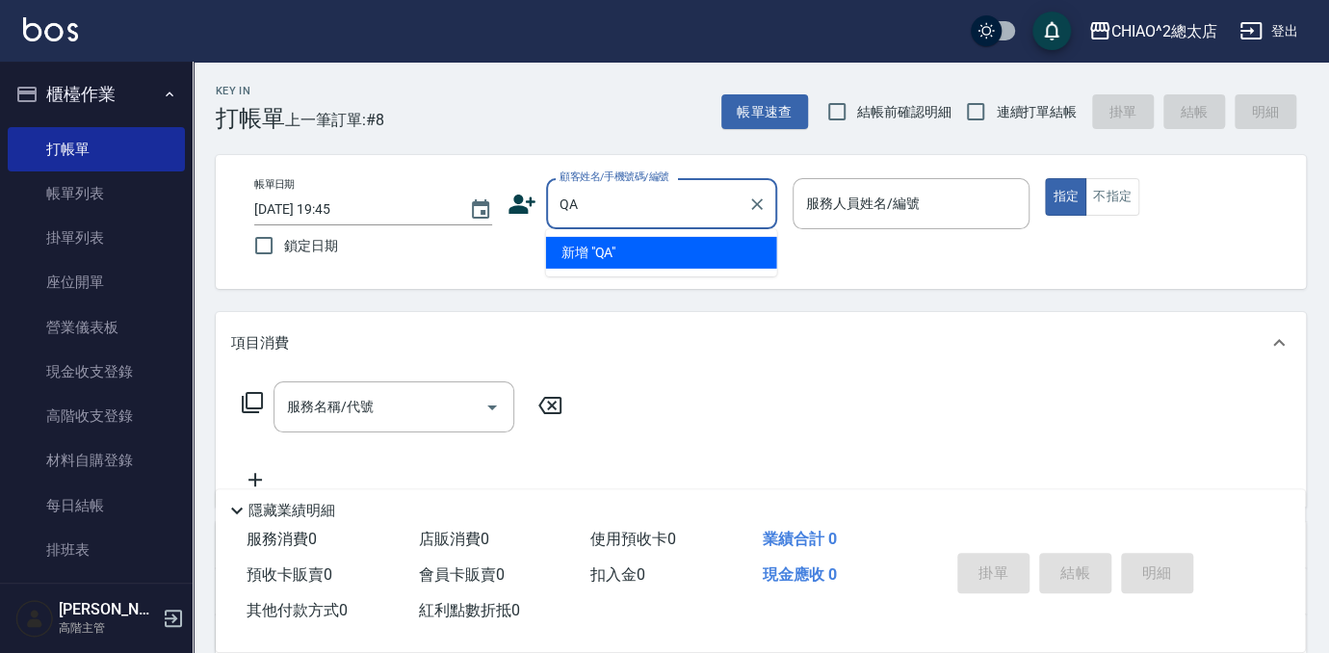
type input "Q"
type input "A"
type input "W"
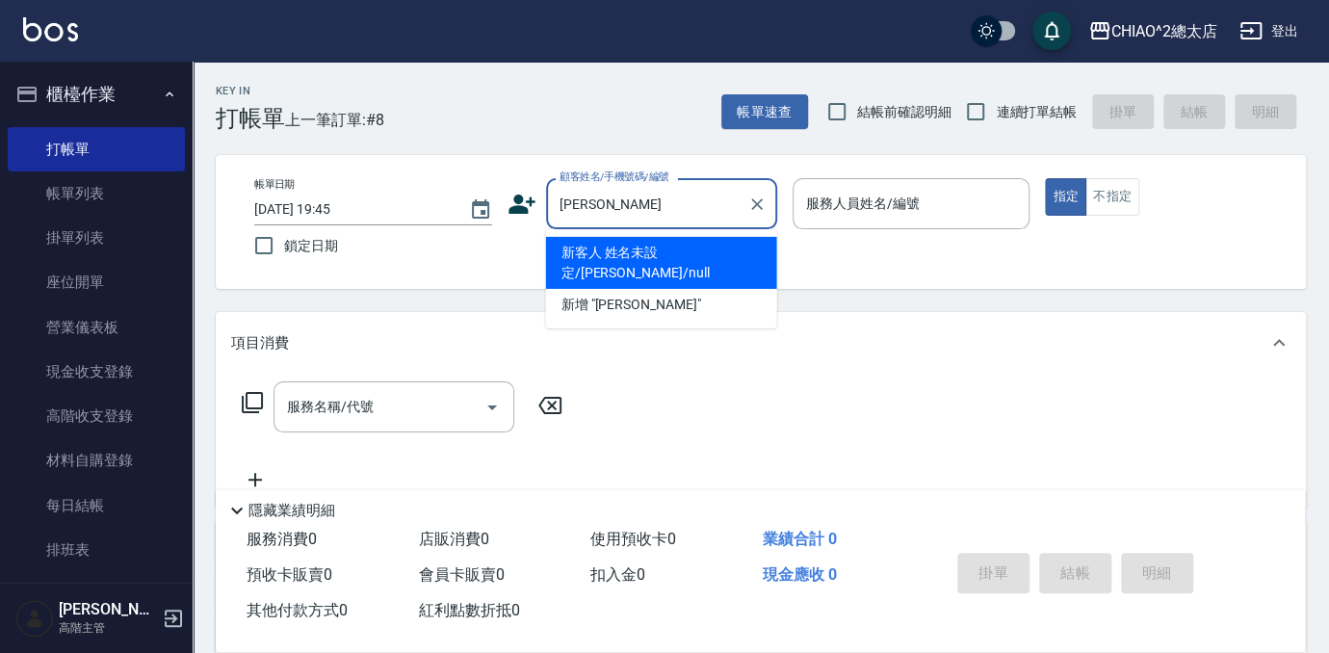
click at [682, 211] on input "[PERSON_NAME]" at bounding box center [647, 204] width 185 height 34
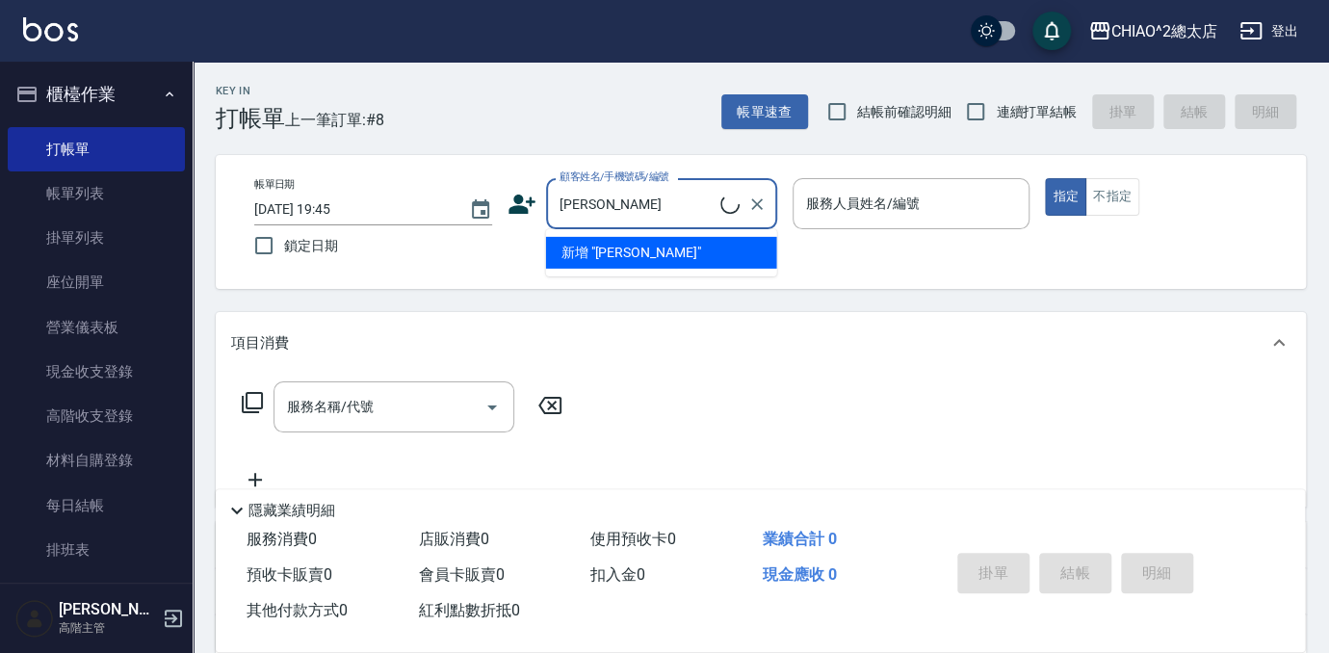
type input "[PERSON_NAME]"
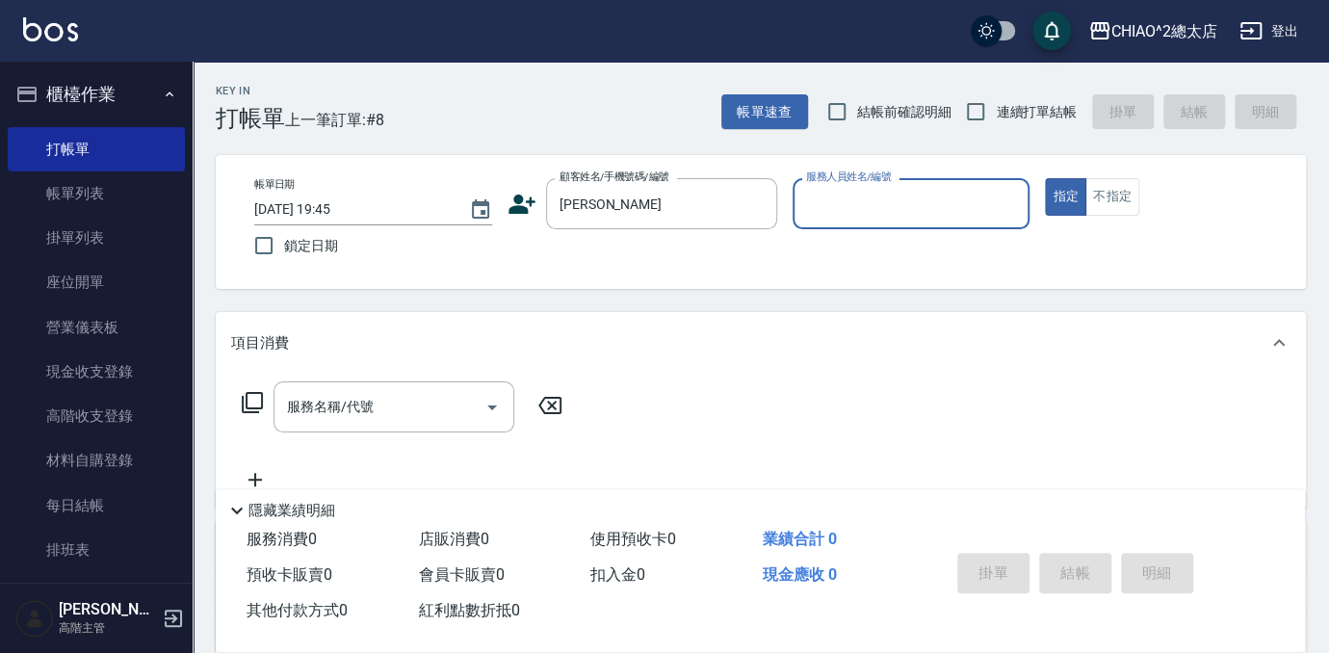
click at [844, 212] on input "服務人員姓名/編號" at bounding box center [911, 204] width 221 height 34
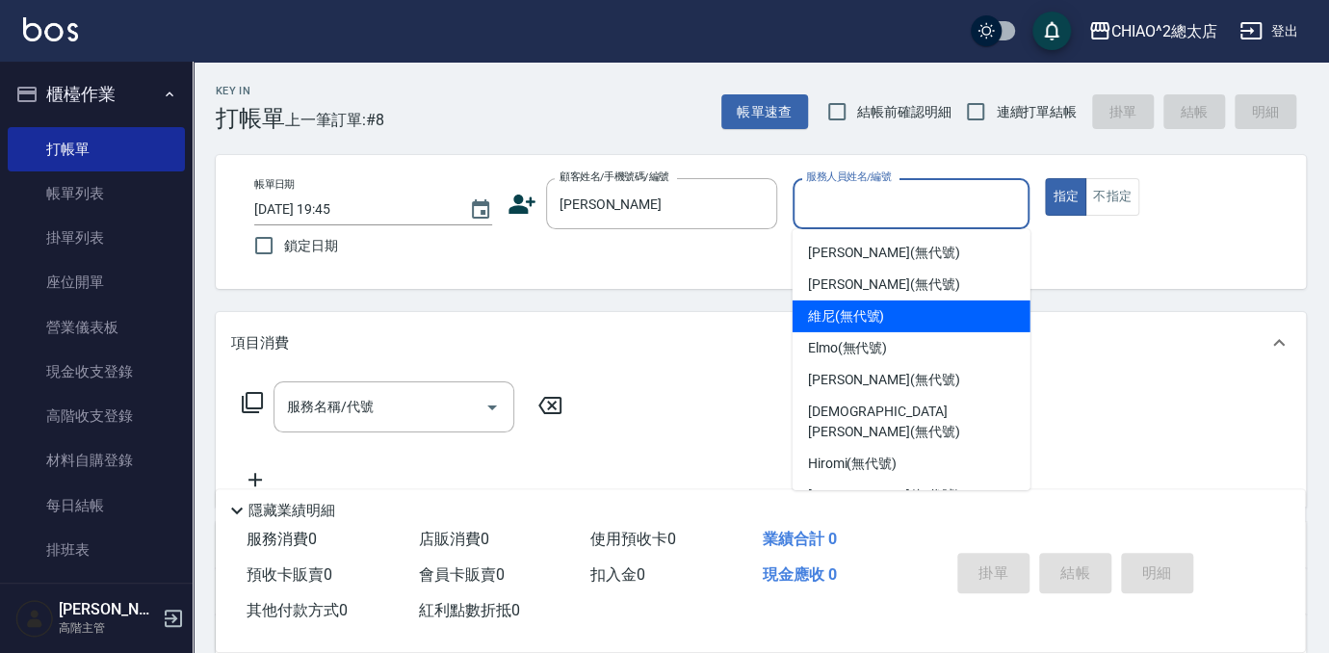
click at [844, 320] on span "維尼 (無代號)" at bounding box center [846, 316] width 77 height 20
type input "維尼(無代號)"
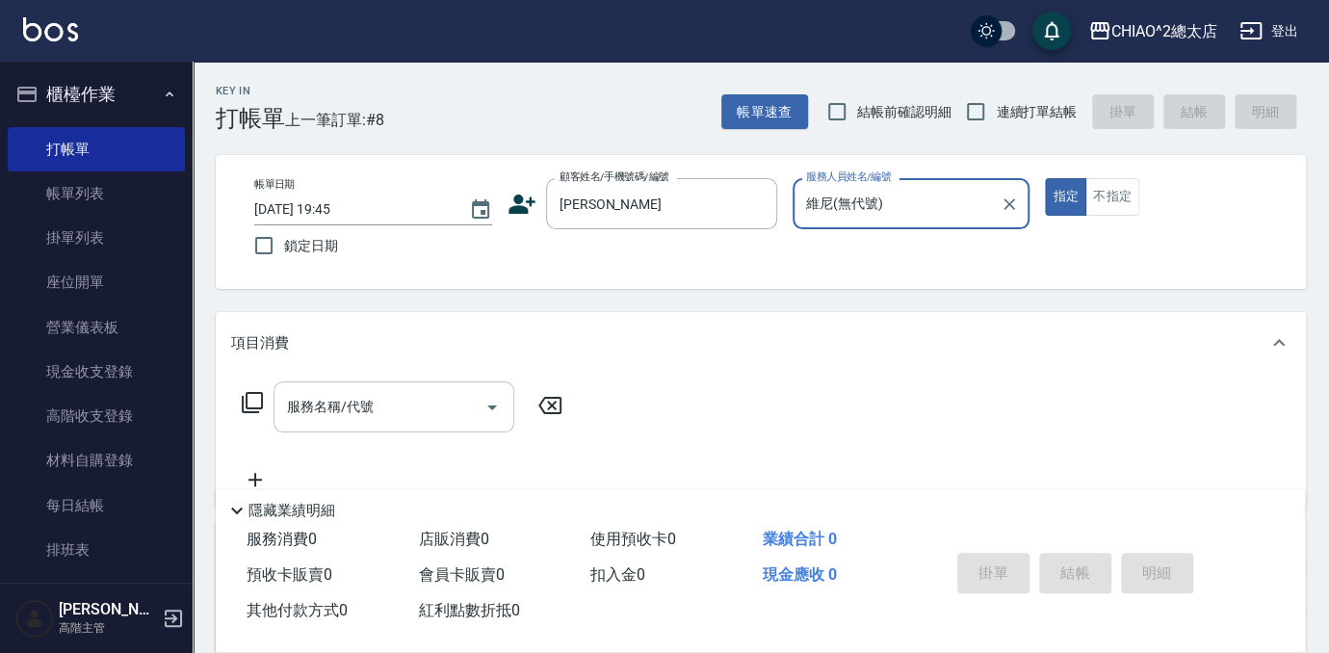
click at [383, 418] on input "服務名稱/代號" at bounding box center [379, 407] width 195 height 34
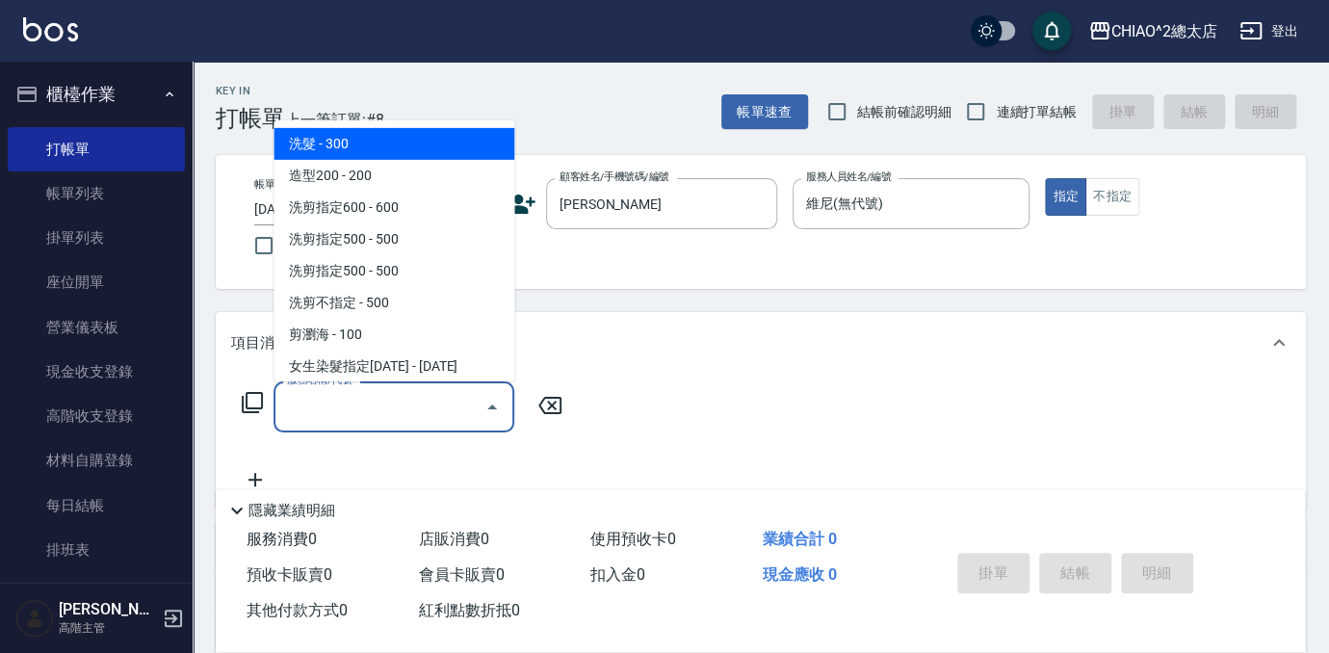
click at [413, 144] on span "洗髮 - 300" at bounding box center [394, 144] width 241 height 32
type input "洗髮(103103)"
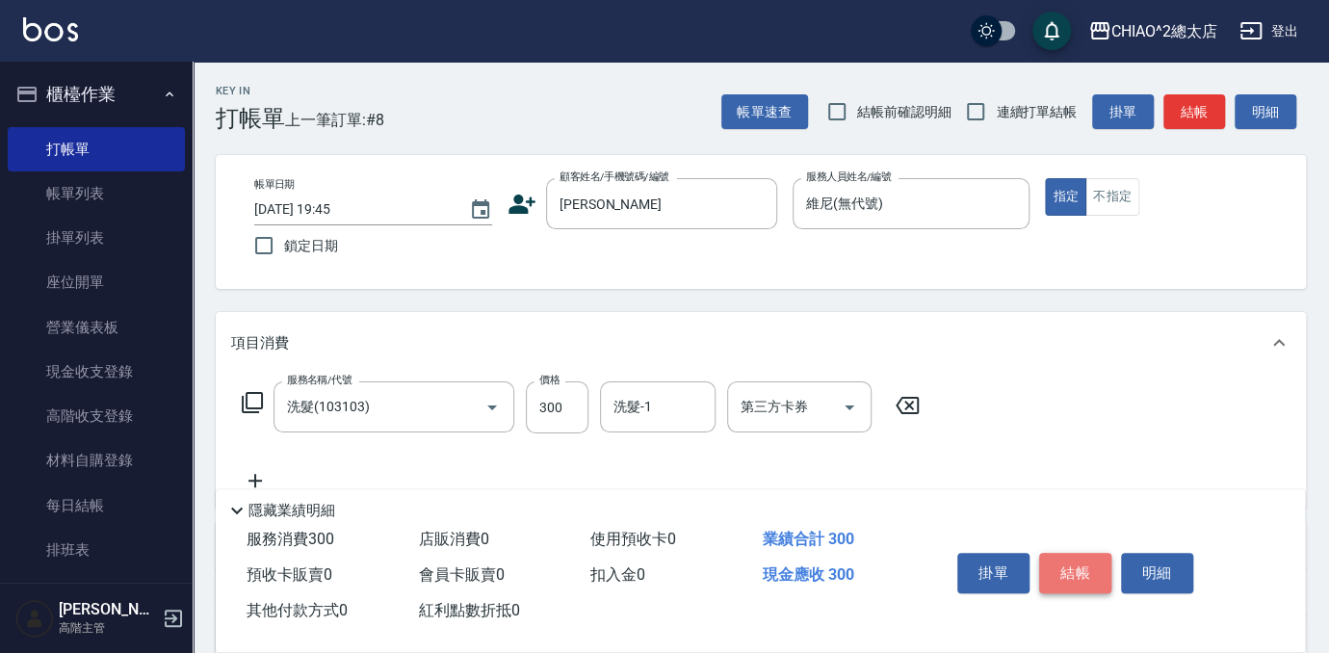
click at [1089, 565] on button "結帳" at bounding box center [1075, 573] width 72 height 40
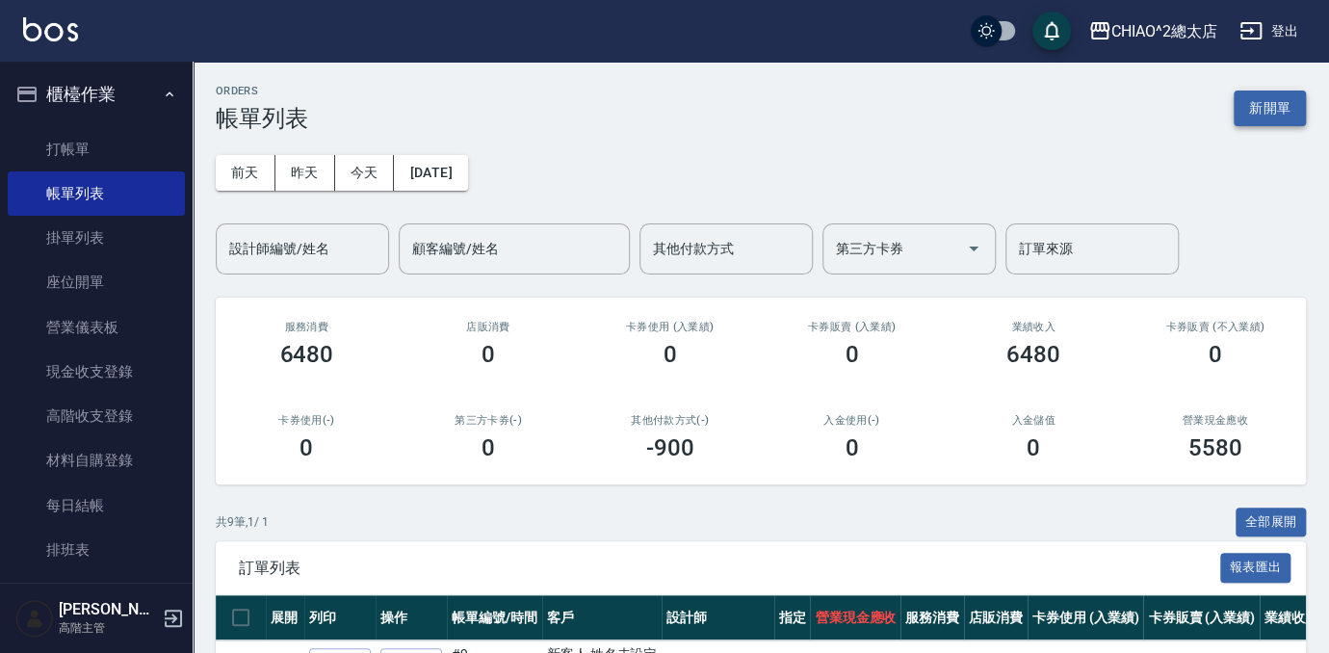
click at [1285, 99] on button "新開單" at bounding box center [1270, 109] width 72 height 36
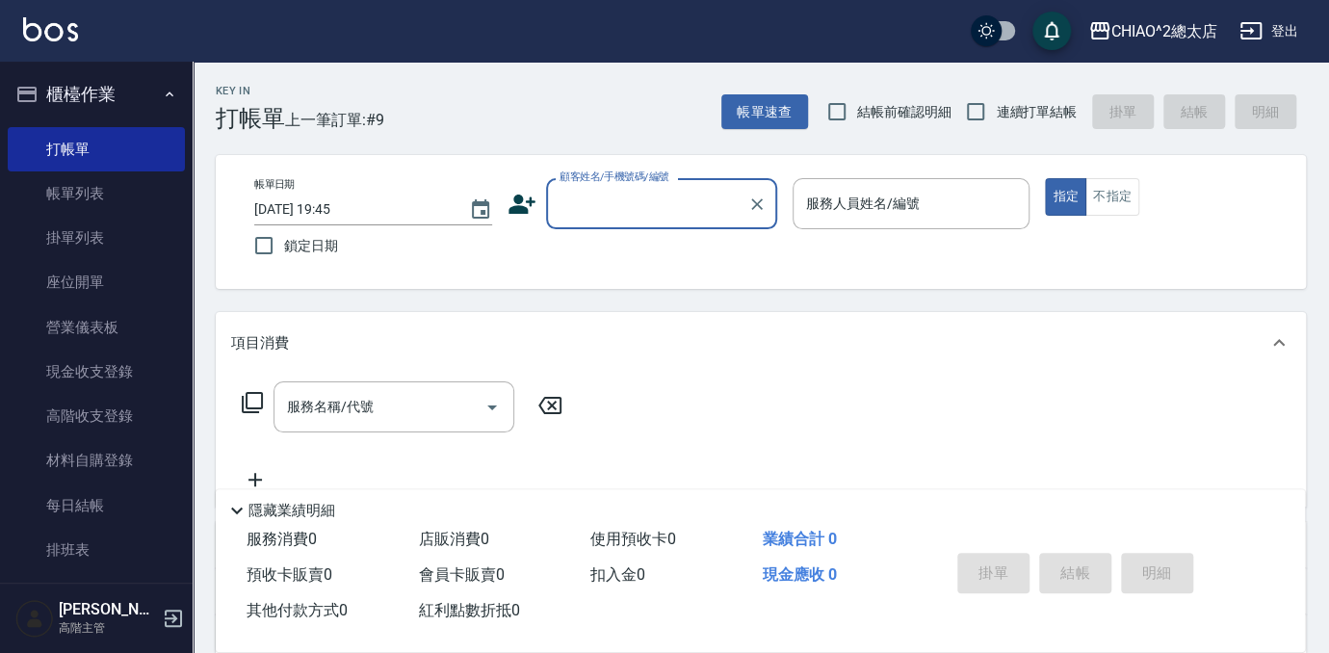
click at [711, 208] on input "顧客姓名/手機號碼/編號" at bounding box center [647, 204] width 185 height 34
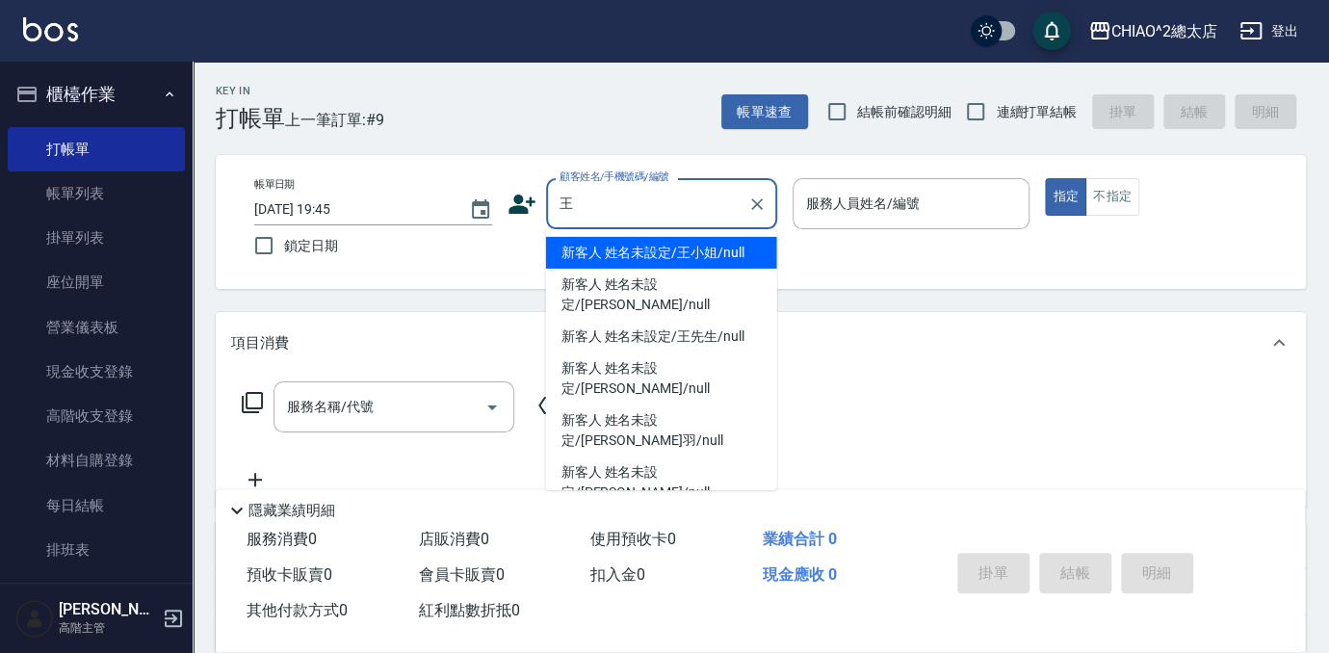
click at [698, 257] on li "新客人 姓名未設定/王小姐/null" at bounding box center [661, 253] width 231 height 32
type input "新客人 姓名未設定/王小姐/null"
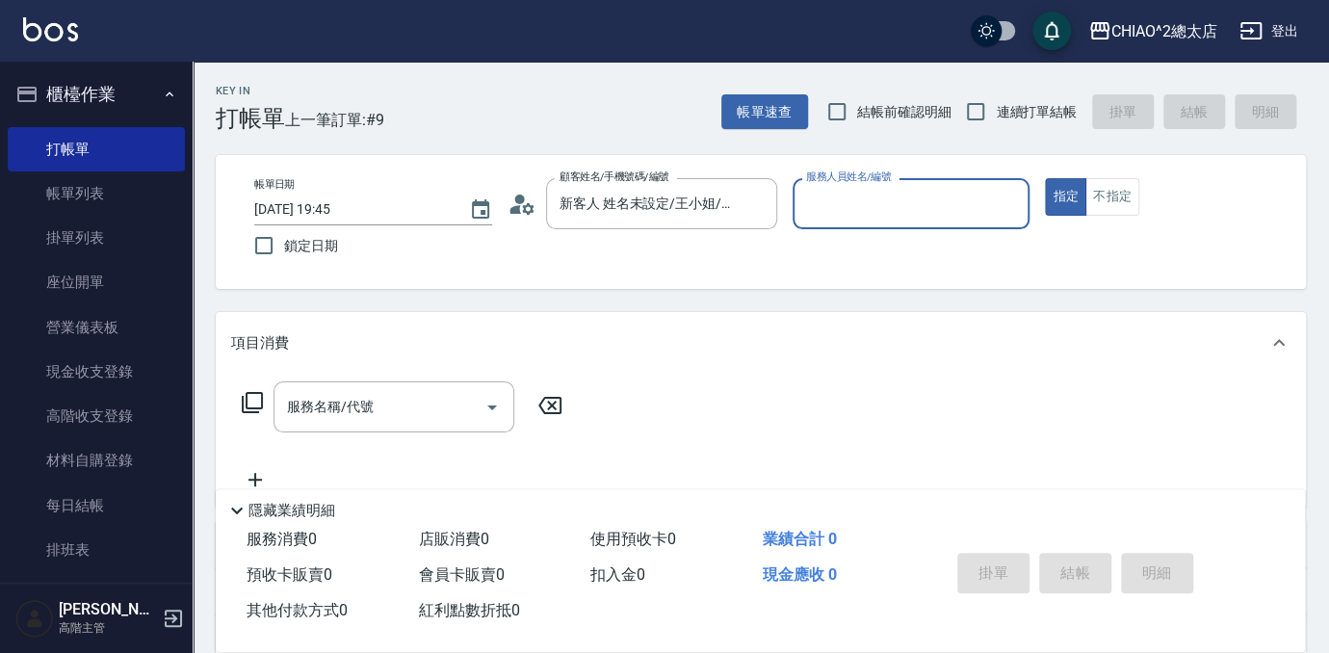
click at [883, 203] on input "服務人員姓名/編號" at bounding box center [911, 204] width 221 height 34
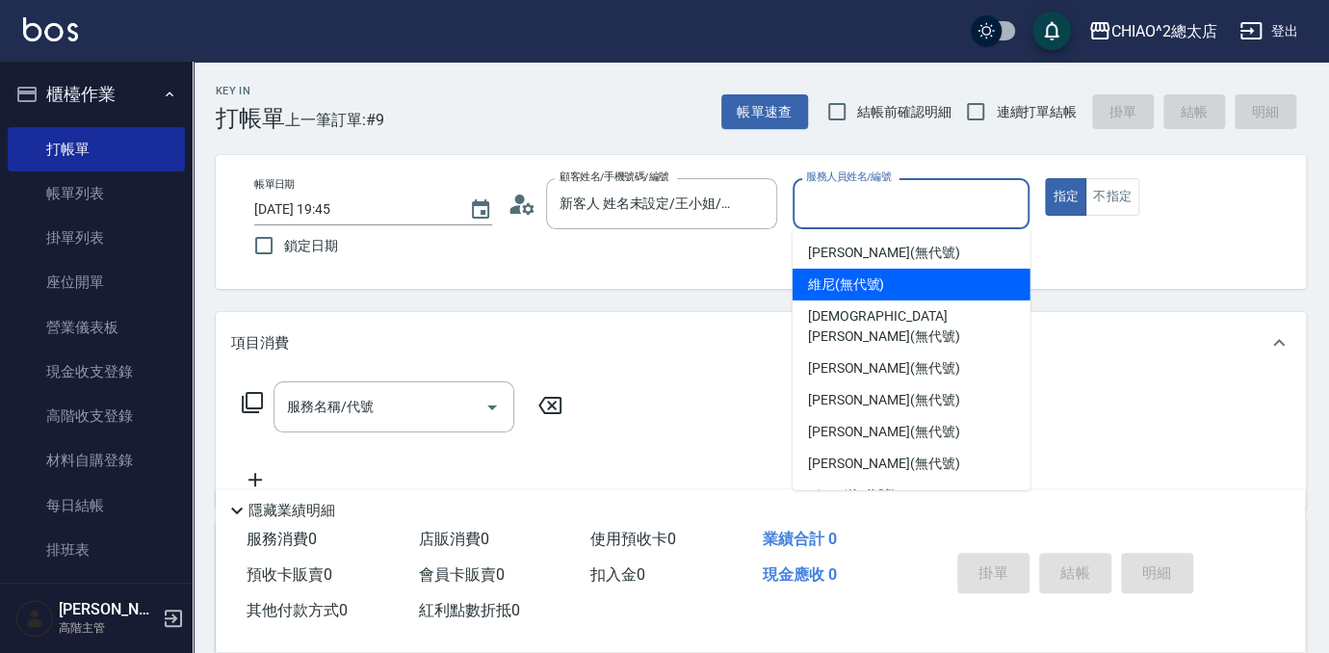
click at [857, 280] on span "維尼 (無代號)" at bounding box center [846, 285] width 77 height 20
type input "維尼(無代號)"
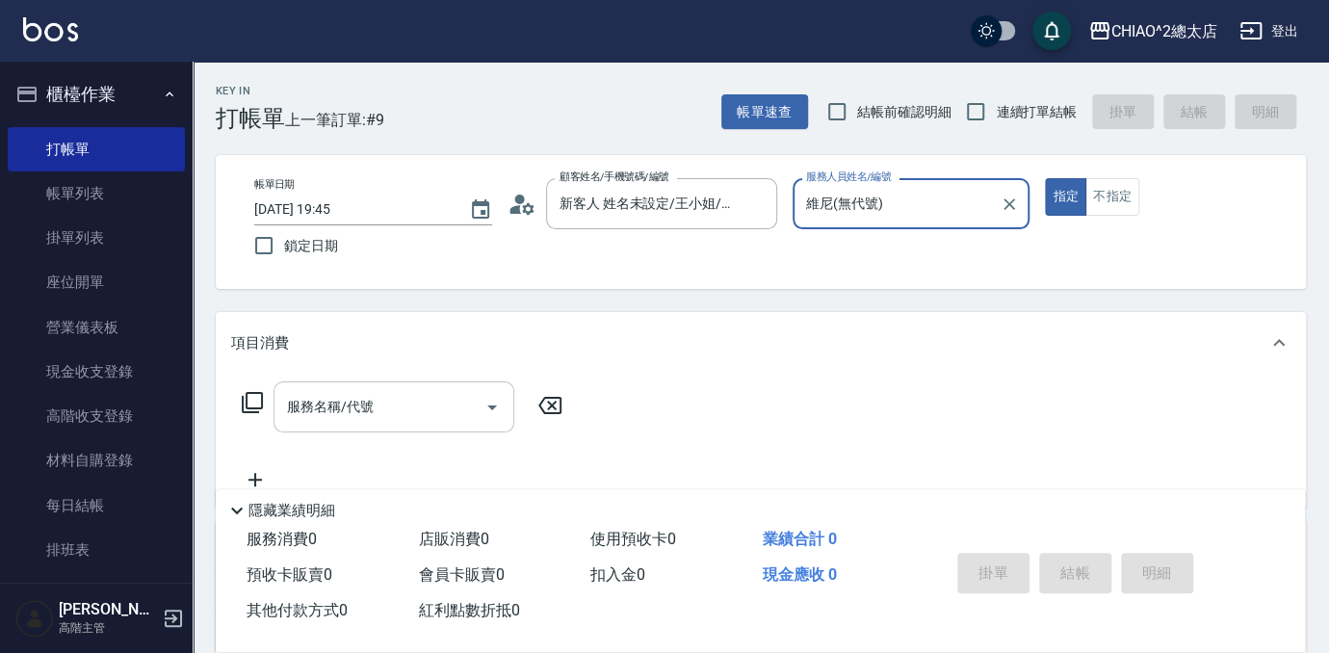
click at [420, 421] on input "服務名稱/代號" at bounding box center [379, 407] width 195 height 34
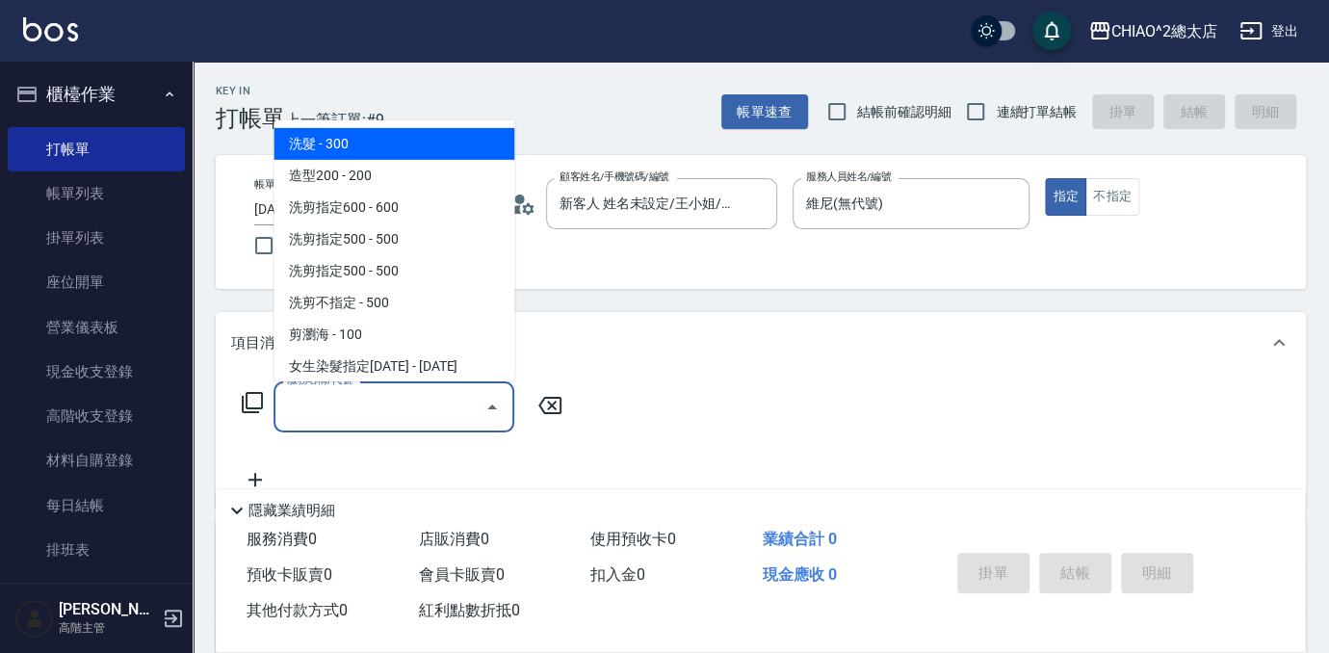
click at [378, 147] on span "洗髮 - 300" at bounding box center [394, 144] width 241 height 32
type input "洗髮(103103)"
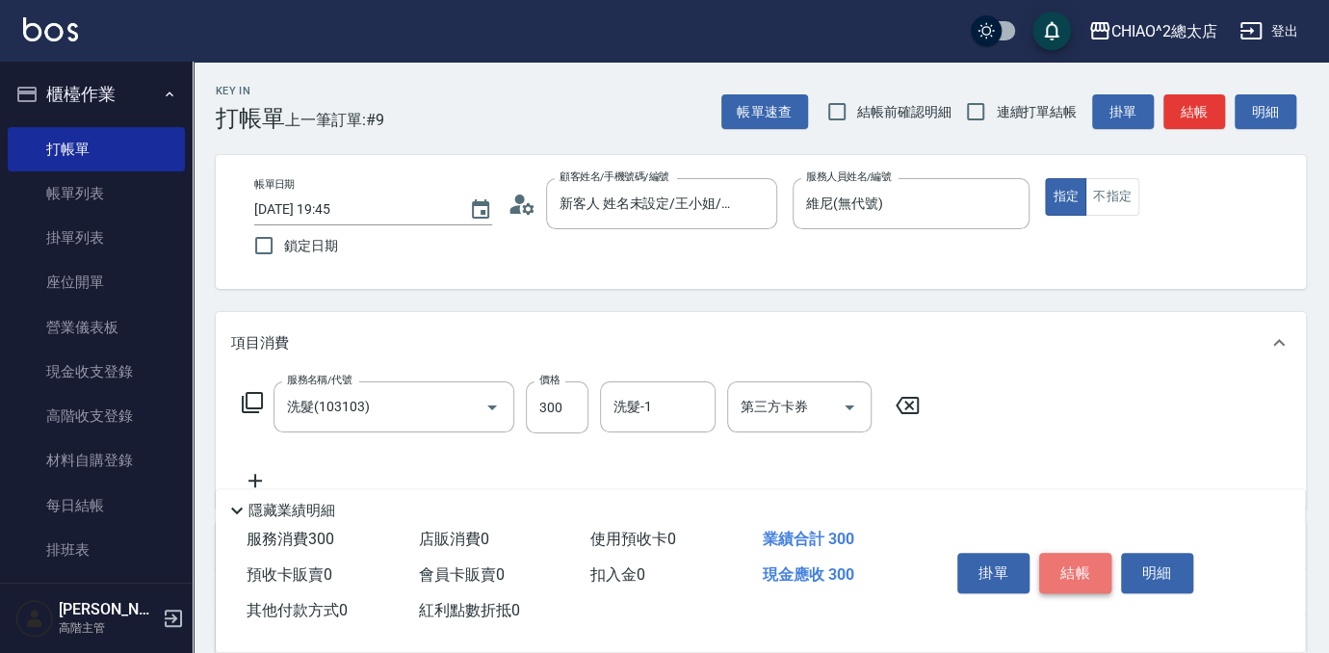
click at [1071, 568] on button "結帳" at bounding box center [1075, 573] width 72 height 40
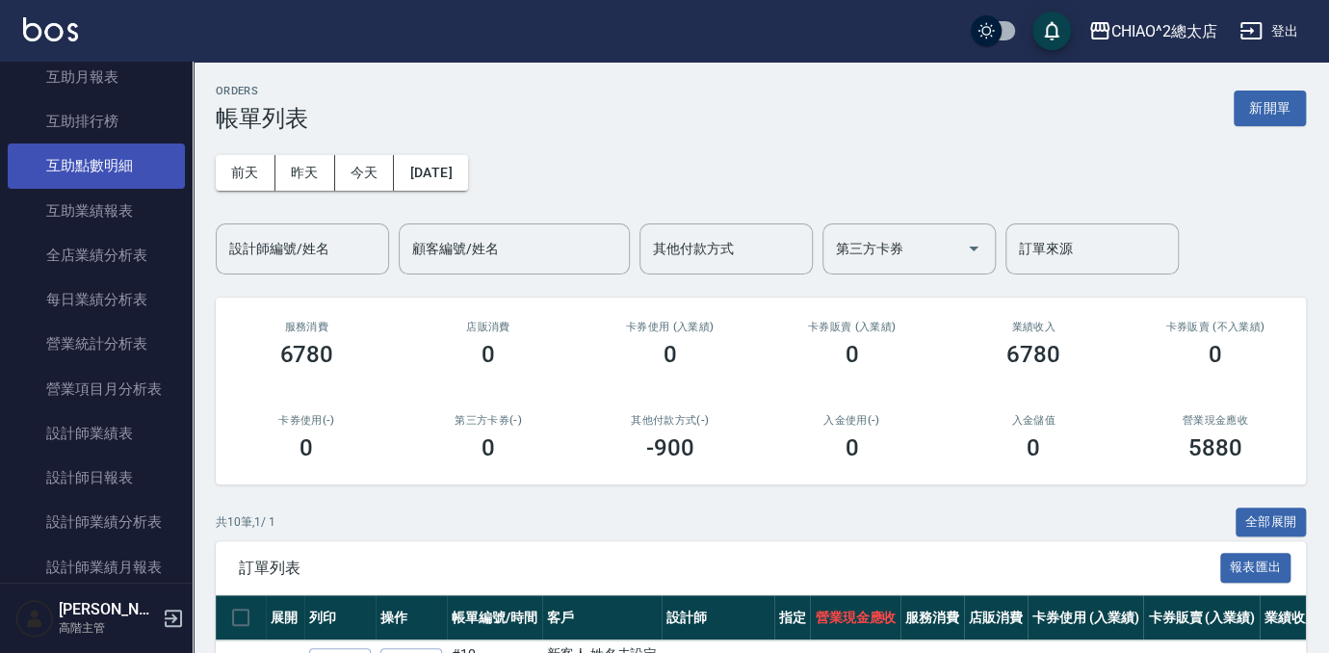
scroll to position [1401, 0]
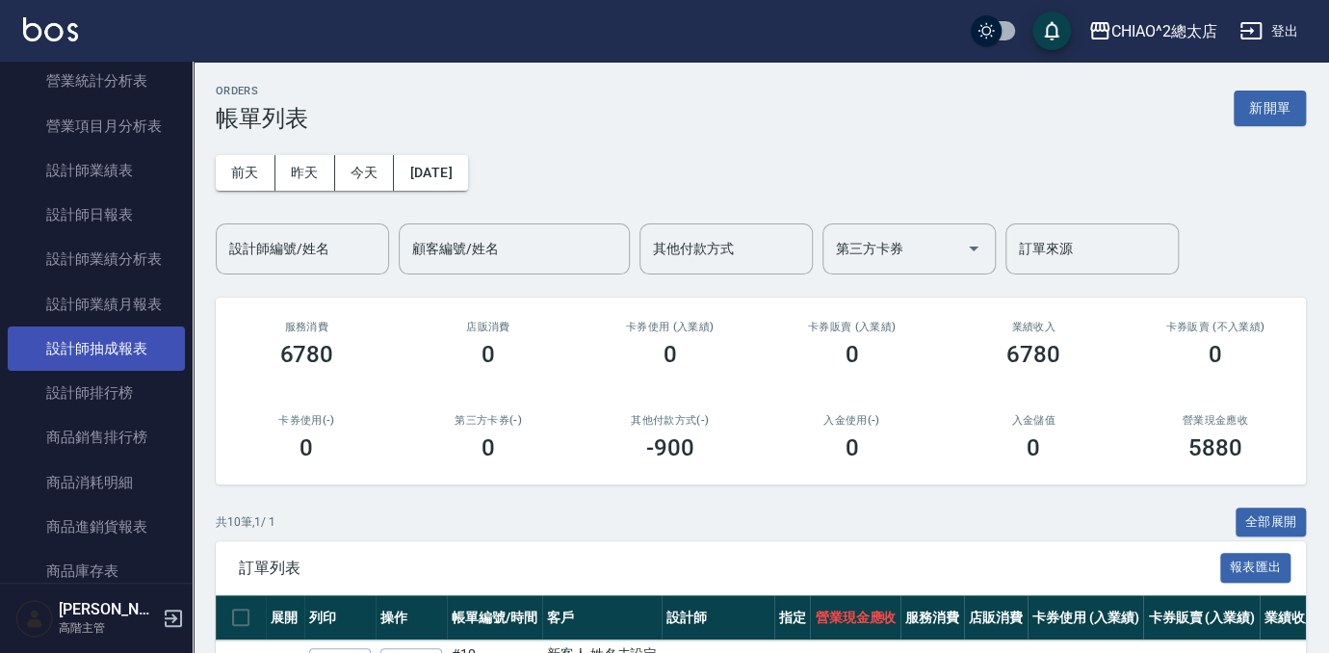
click at [100, 351] on link "設計師抽成報表" at bounding box center [96, 349] width 177 height 44
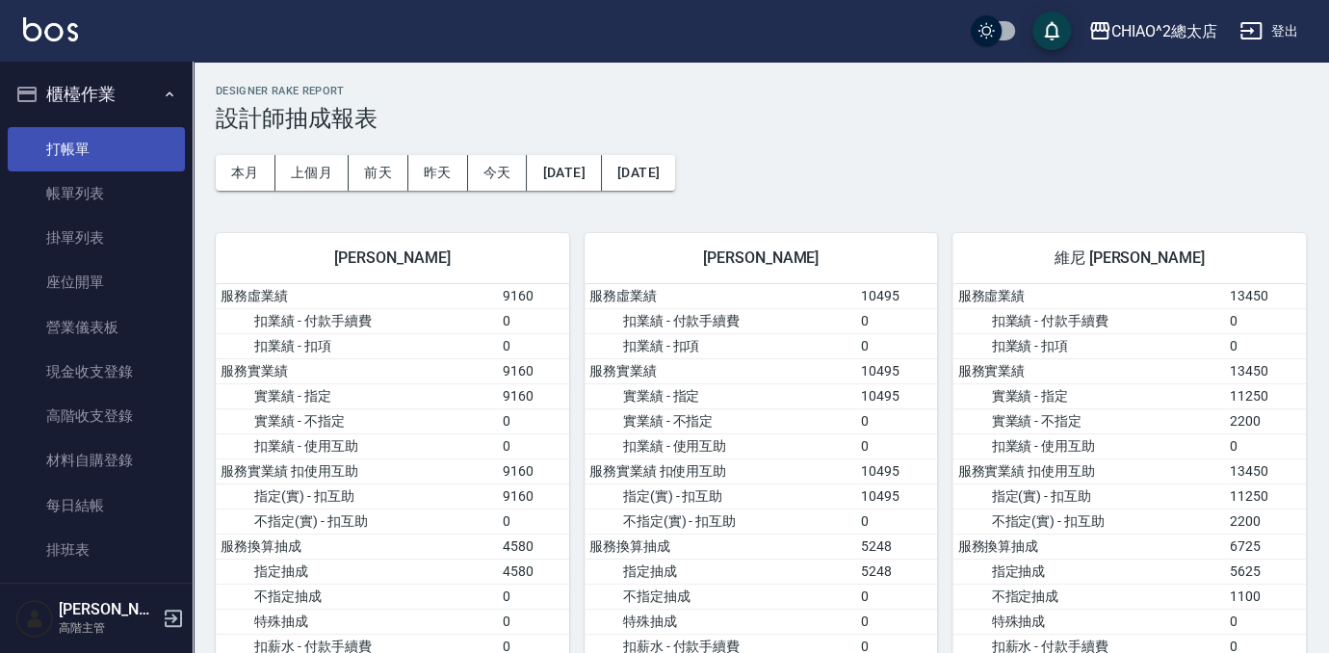
click at [121, 156] on link "打帳單" at bounding box center [96, 149] width 177 height 44
